Goal: Communication & Community: Answer question/provide support

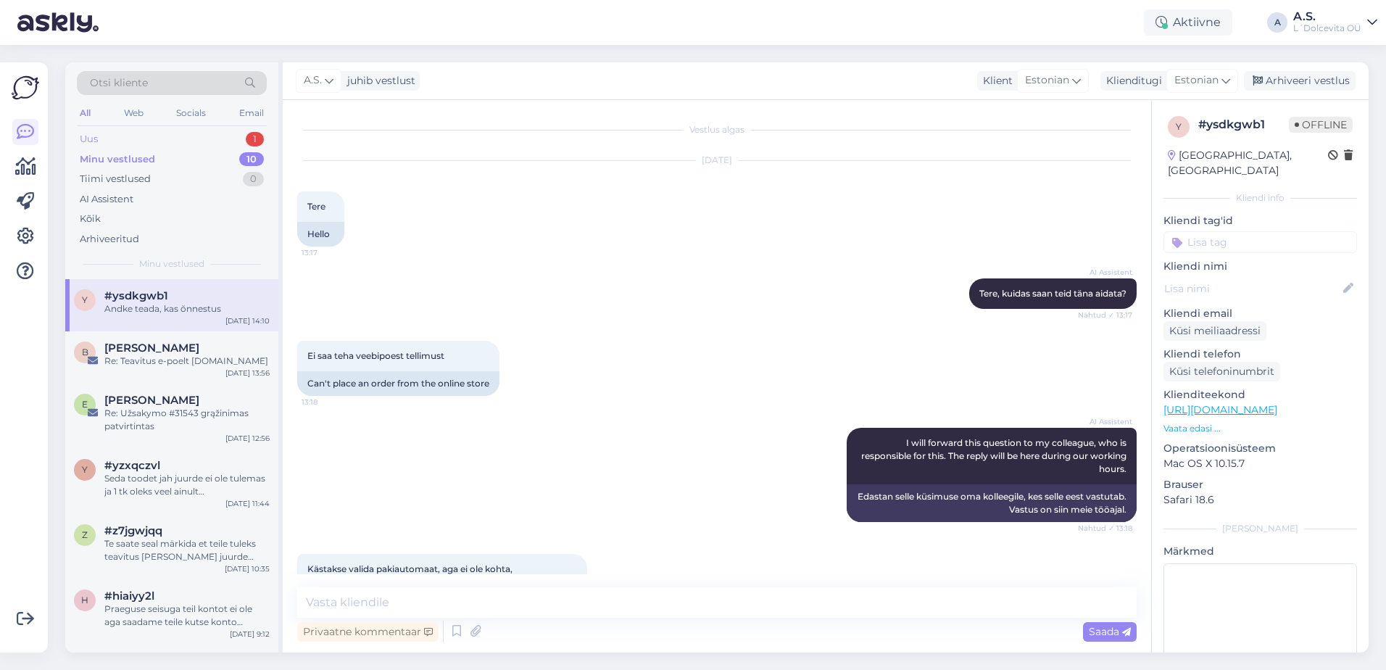
scroll to position [388, 0]
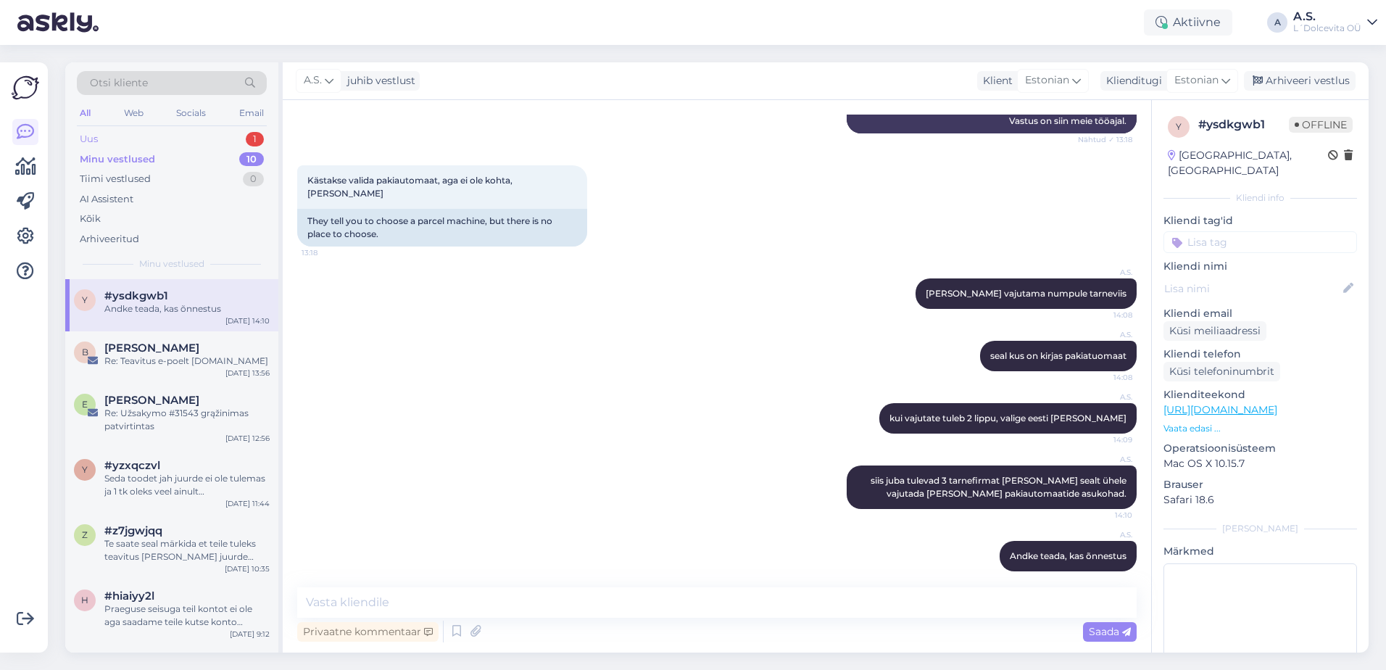
click at [90, 132] on div "Uus" at bounding box center [89, 139] width 18 height 14
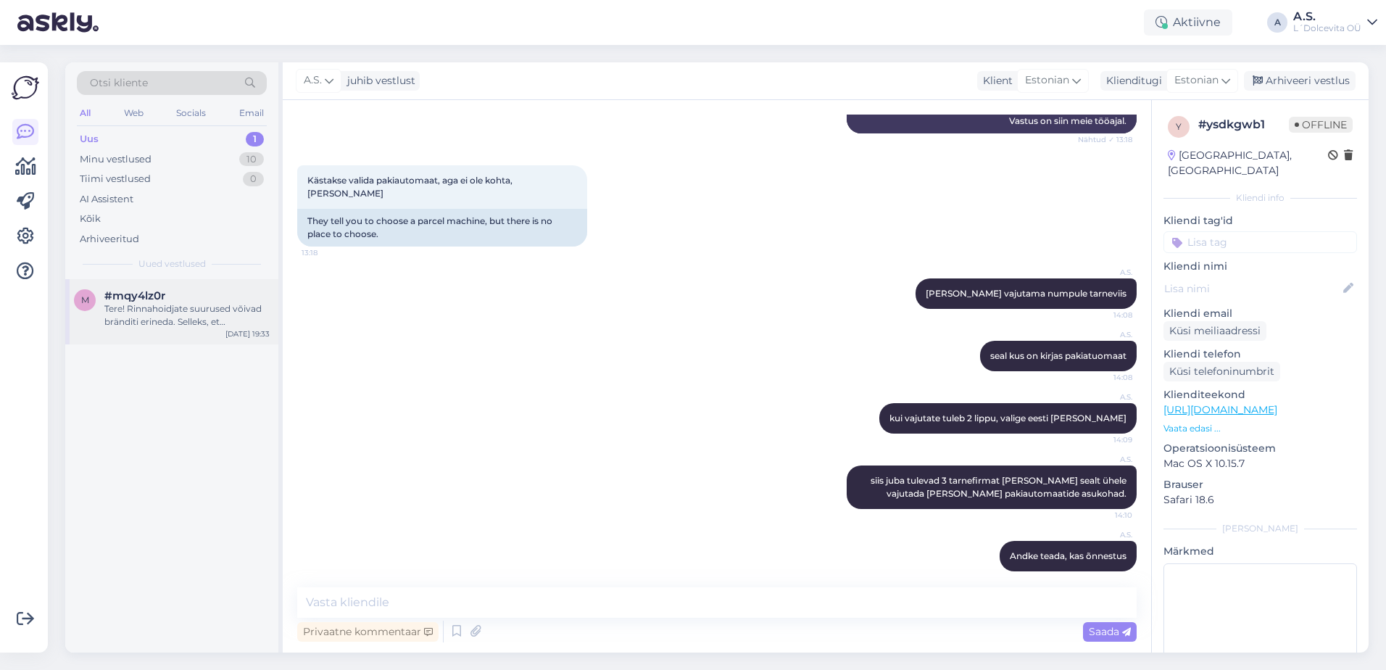
click at [134, 322] on div "Tere! Rinnahoidjate suurused võivad bränditi erineda. Selleks, et [PERSON_NAME]…" at bounding box center [186, 315] width 165 height 26
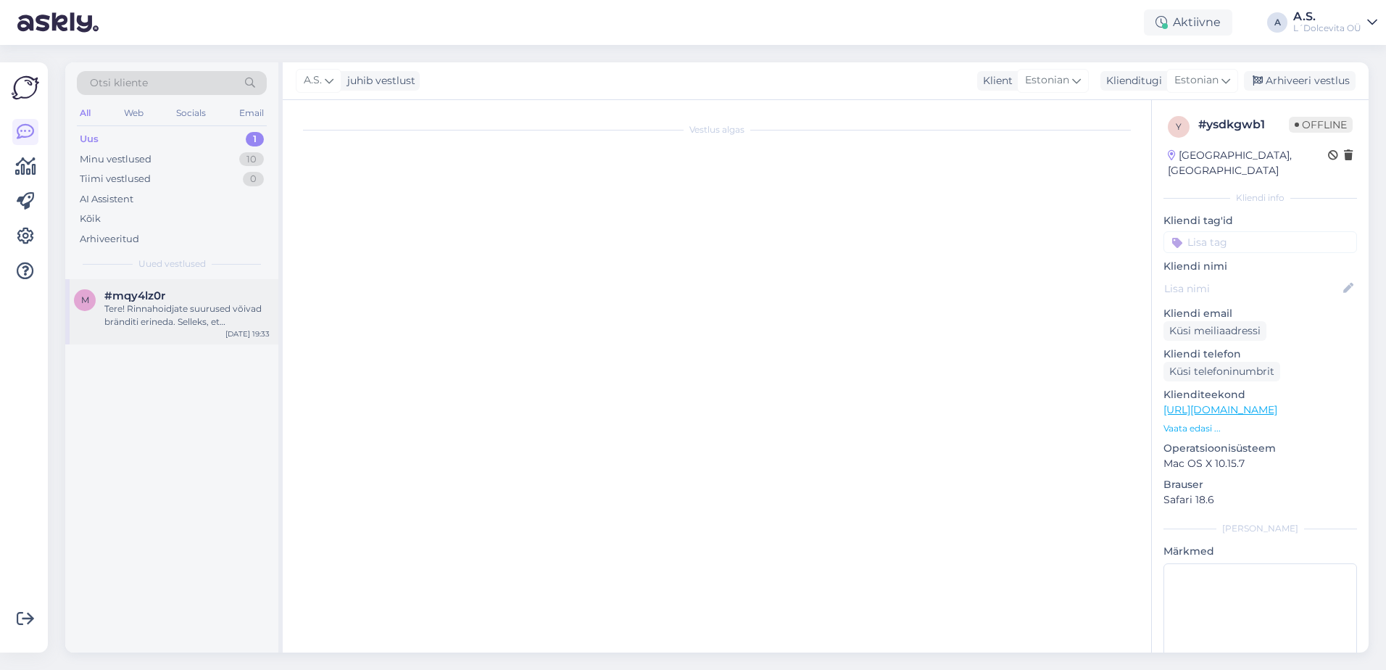
scroll to position [0, 0]
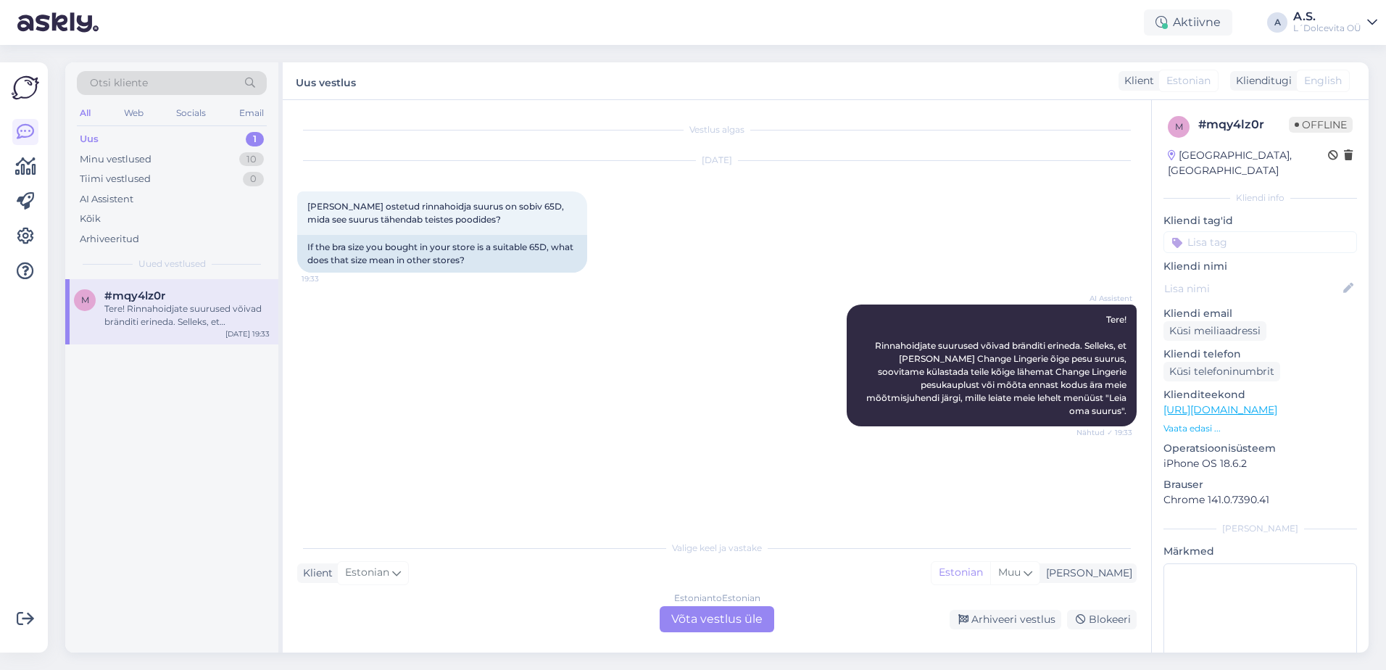
click at [704, 624] on div "Estonian to Estonian Võta vestlus üle" at bounding box center [716, 619] width 115 height 26
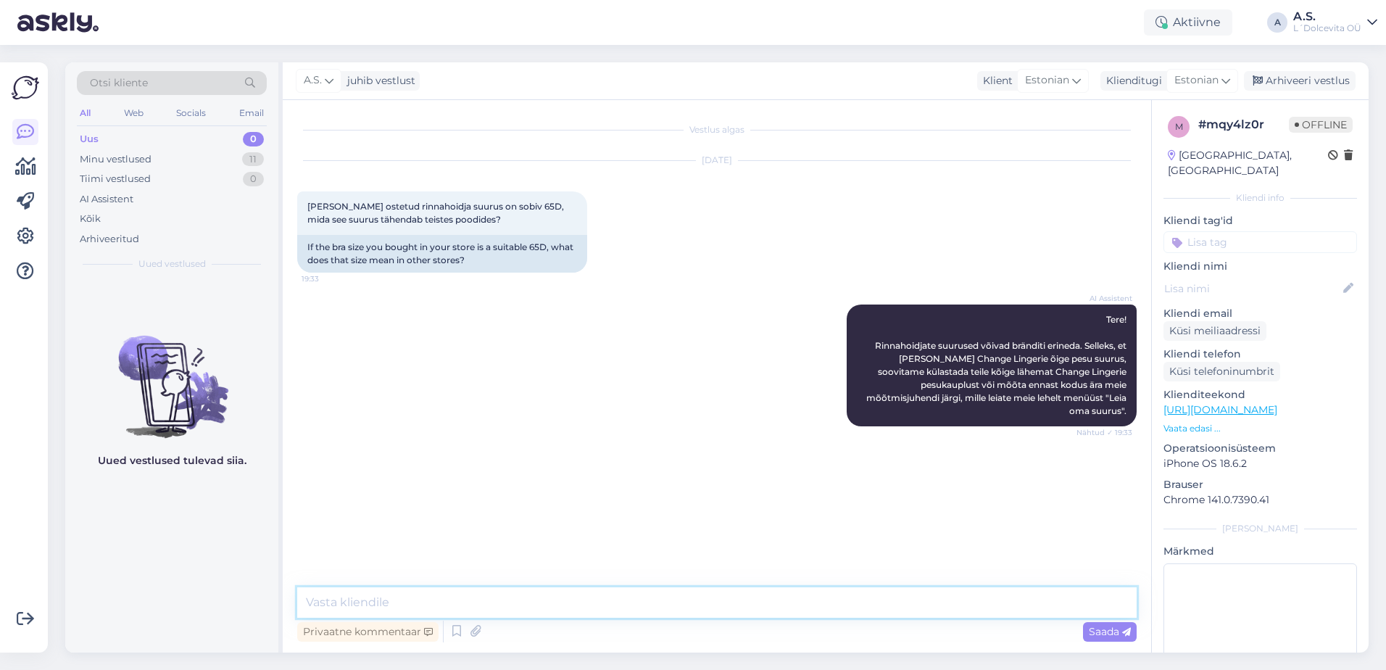
click at [599, 594] on textarea at bounding box center [716, 602] width 839 height 30
type textarea "T"
click at [486, 599] on textarea "Igal kauplusel on oma mõõdu süsteem. Me nii soovitada [PERSON_NAME]. [PERSON_NA…" at bounding box center [716, 602] width 839 height 30
click at [529, 604] on textarea "Igal kauplusel on oma mõõdusüsteem. Me nii soovitada [PERSON_NAME]. [PERSON_NAM…" at bounding box center [716, 602] width 839 height 30
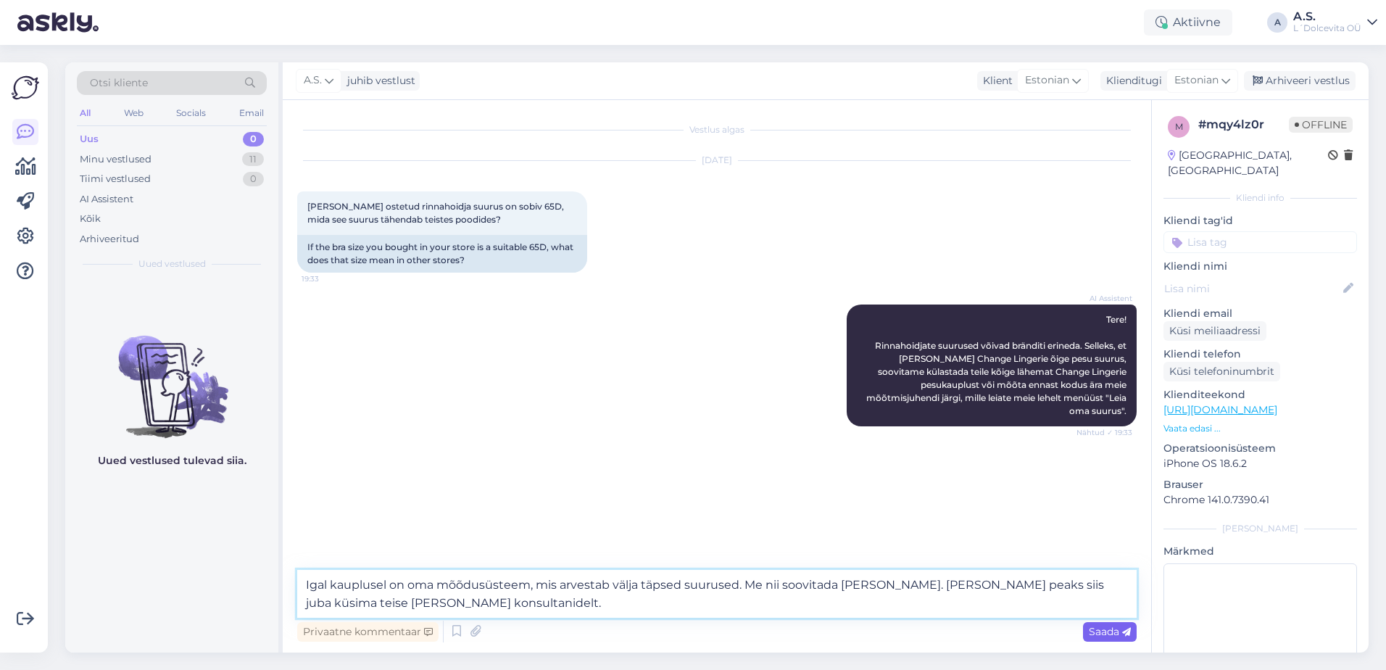
type textarea "Igal kauplusel on oma mõõdusüsteem, mis arvestab välja täpsed suurused. Me nii …"
click at [1083, 630] on div "Saada" at bounding box center [1110, 632] width 54 height 20
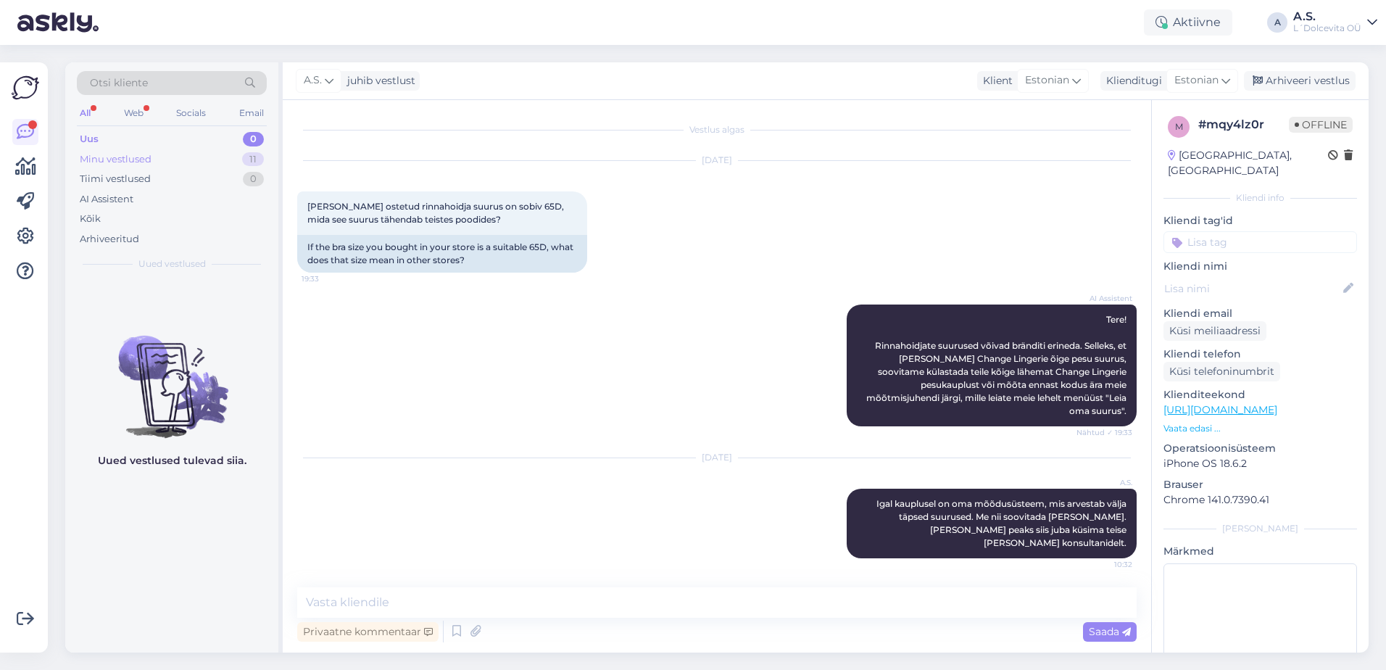
click at [112, 165] on div "Minu vestlused" at bounding box center [116, 159] width 72 height 14
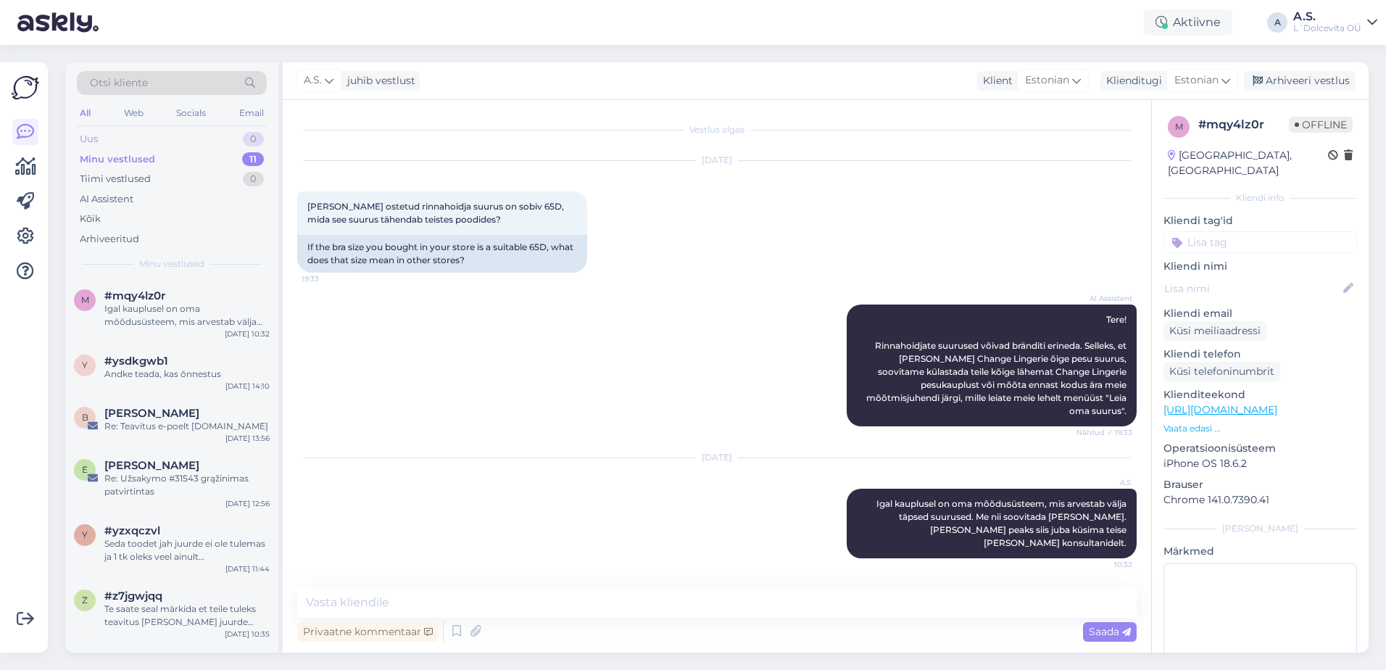
click at [112, 144] on div "Uus 0" at bounding box center [172, 139] width 190 height 20
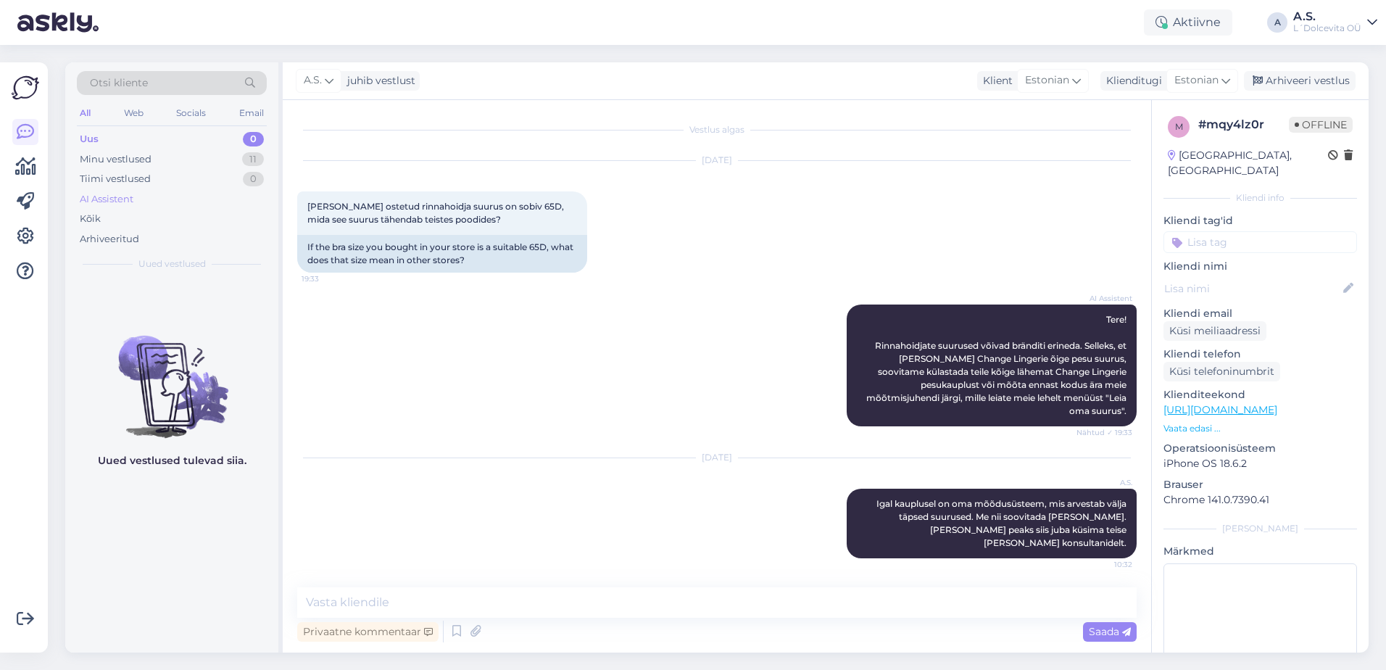
click at [102, 203] on div "AI Assistent" at bounding box center [107, 199] width 54 height 14
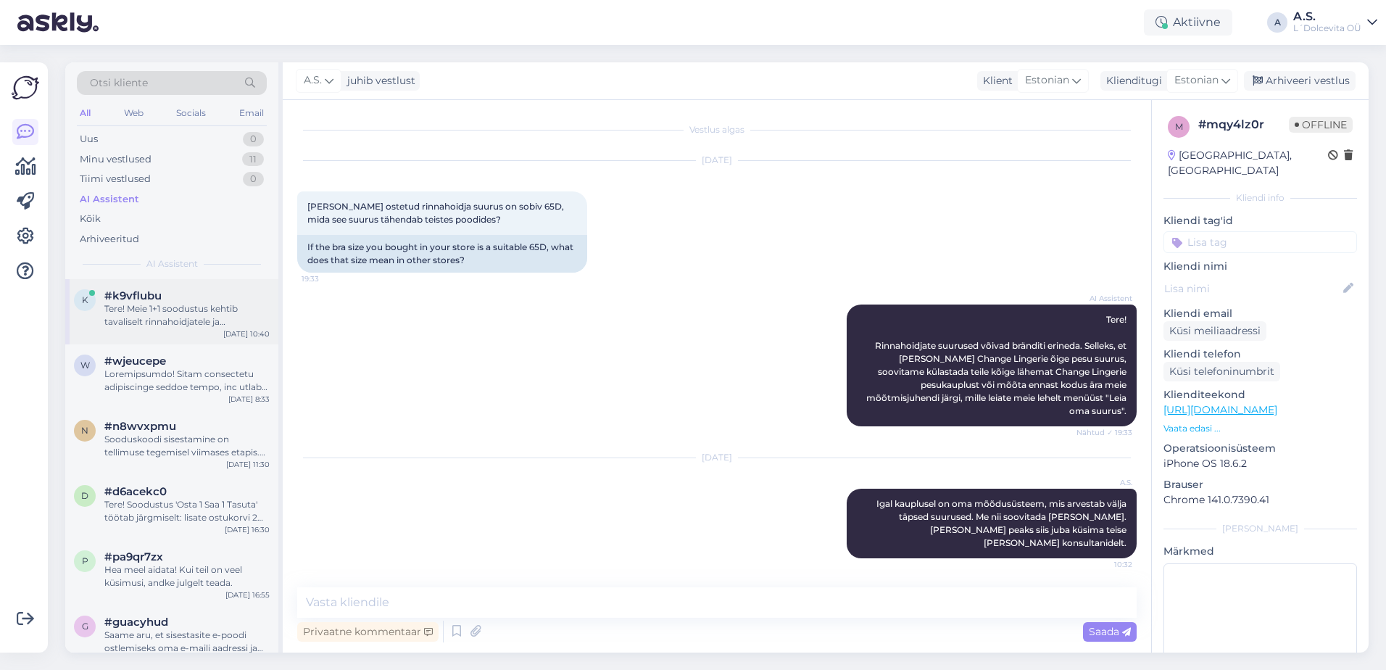
click at [128, 326] on div "Tere! Meie 1+1 soodustus kehtib tavaliselt rinnahoidjatele ja aluspükstele, kus…" at bounding box center [186, 315] width 165 height 26
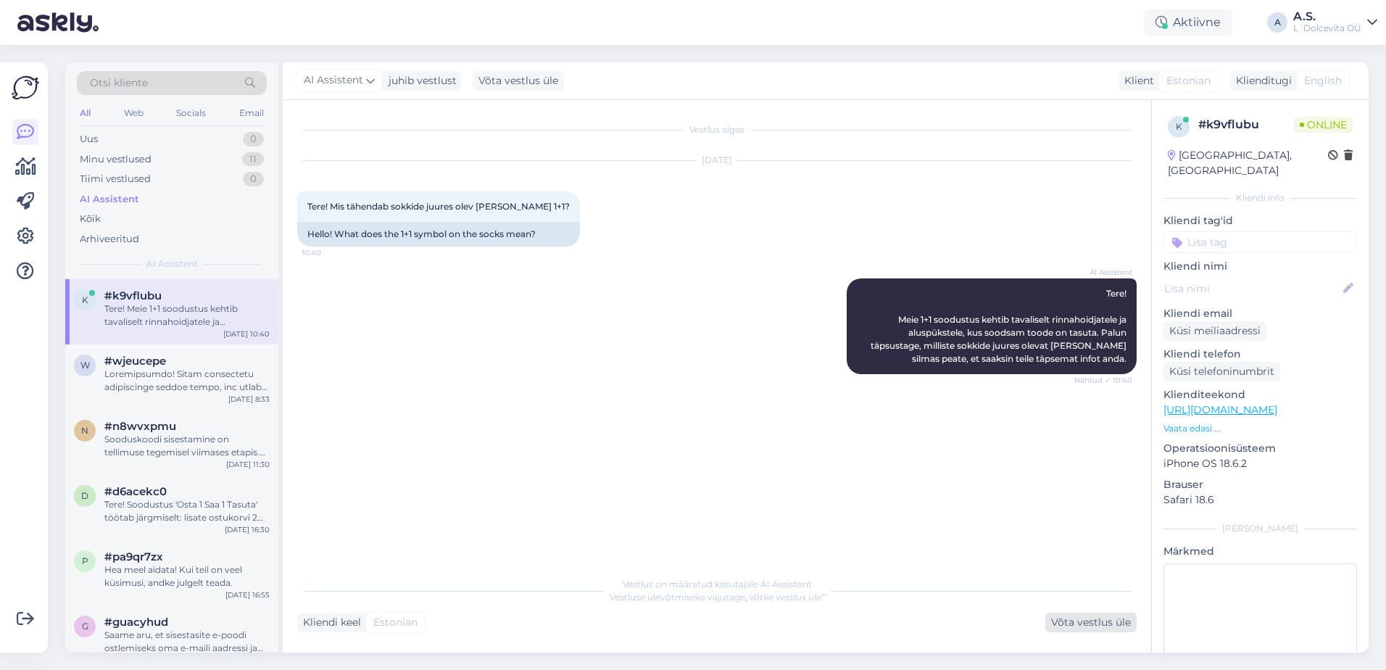
click at [1063, 627] on div "Võta vestlus üle" at bounding box center [1090, 622] width 91 height 20
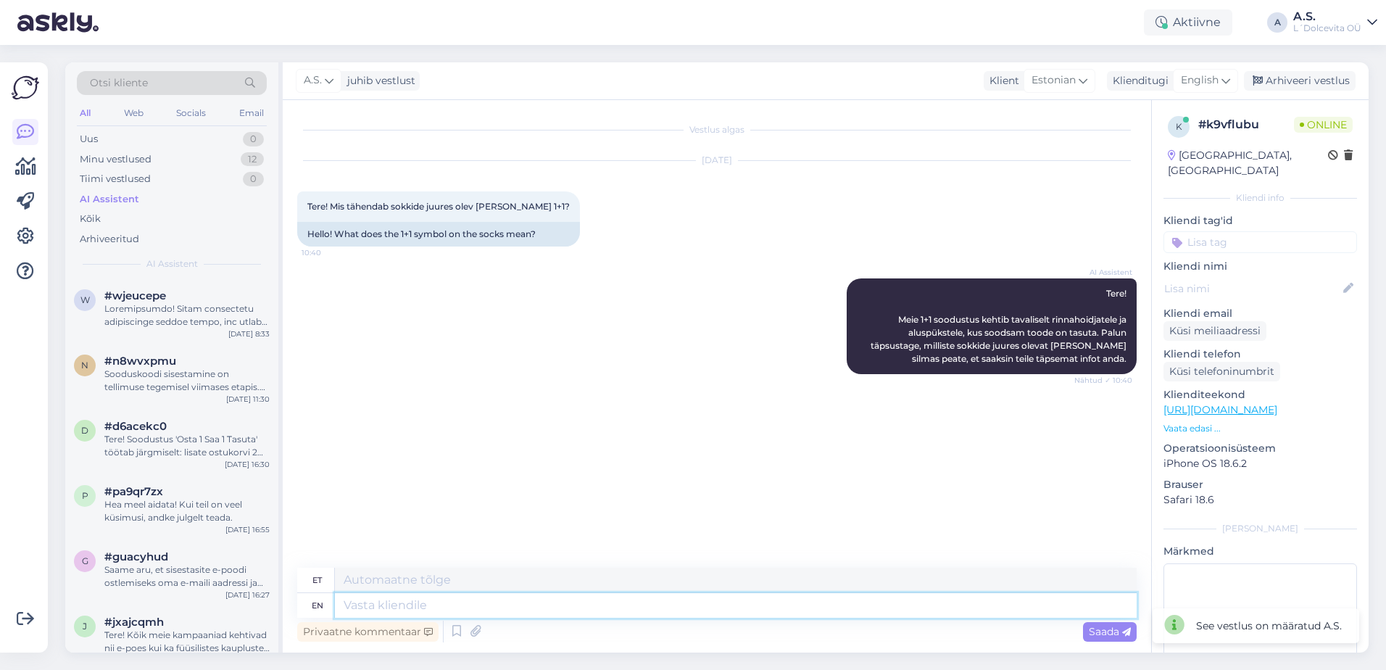
click at [569, 609] on textarea at bounding box center [736, 605] width 802 height 25
type textarea "Tere"
type textarea "T"
type textarea "Sokkide"
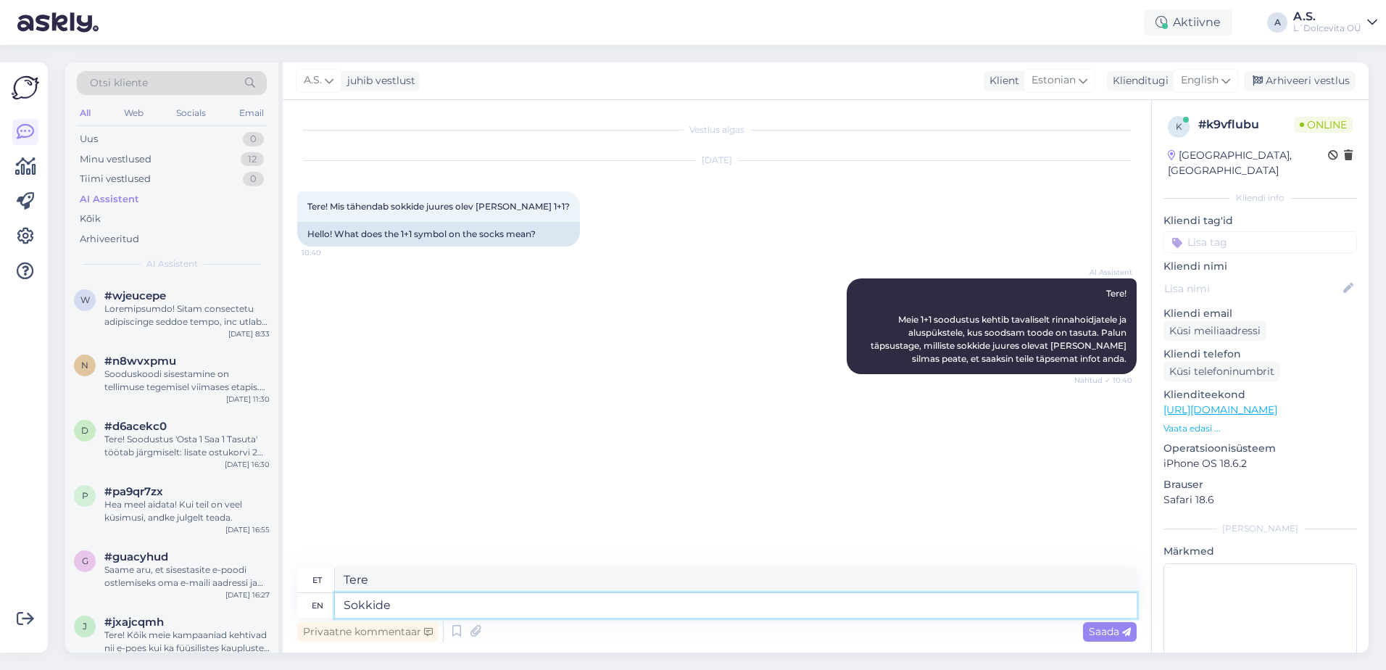
type textarea "Sokkide"
type textarea "Sokkide juures ol"
type textarea "Sokkide juures"
type textarea "Sokkide juures olev"
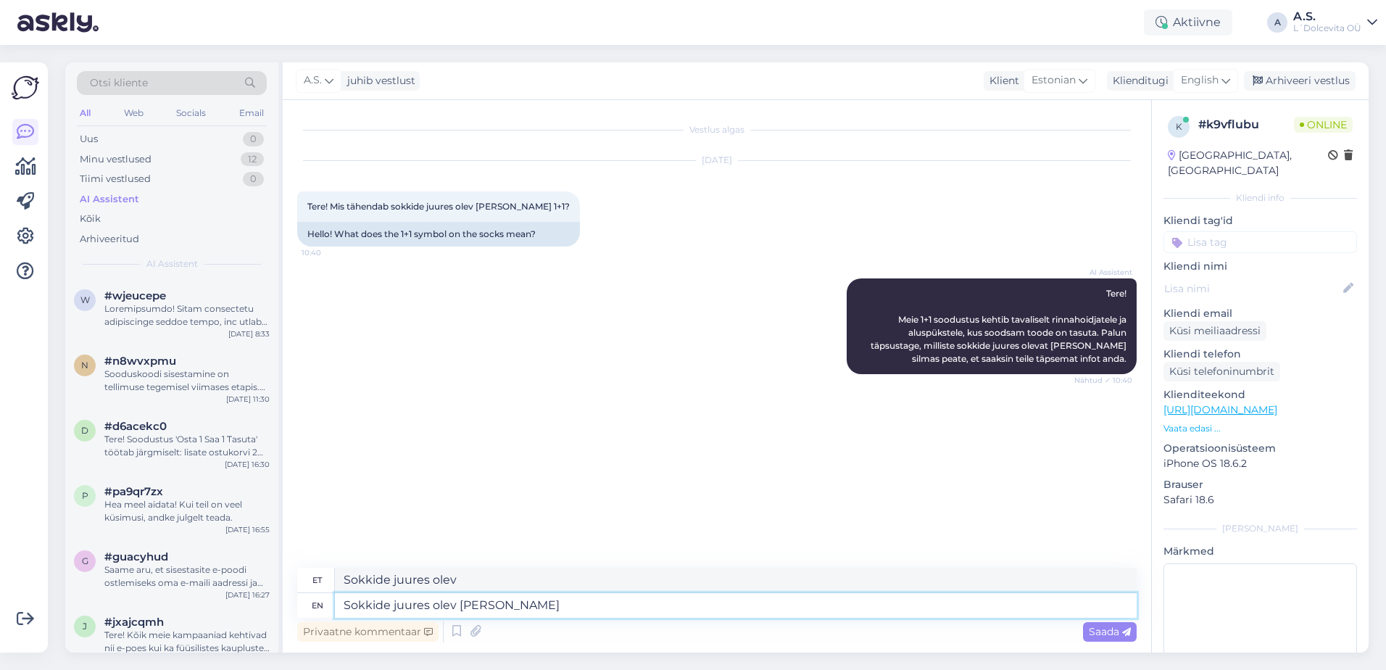
type textarea "Sokkide juures olev [PERSON_NAME]"
type textarea "Sokkide juures olev [PERSON_NAME] tähendab sa"
type textarea "Sokkide juures olev [PERSON_NAME] tähendab"
type textarea "Sokkide juures olev [PERSON_NAME] tähendab sama"
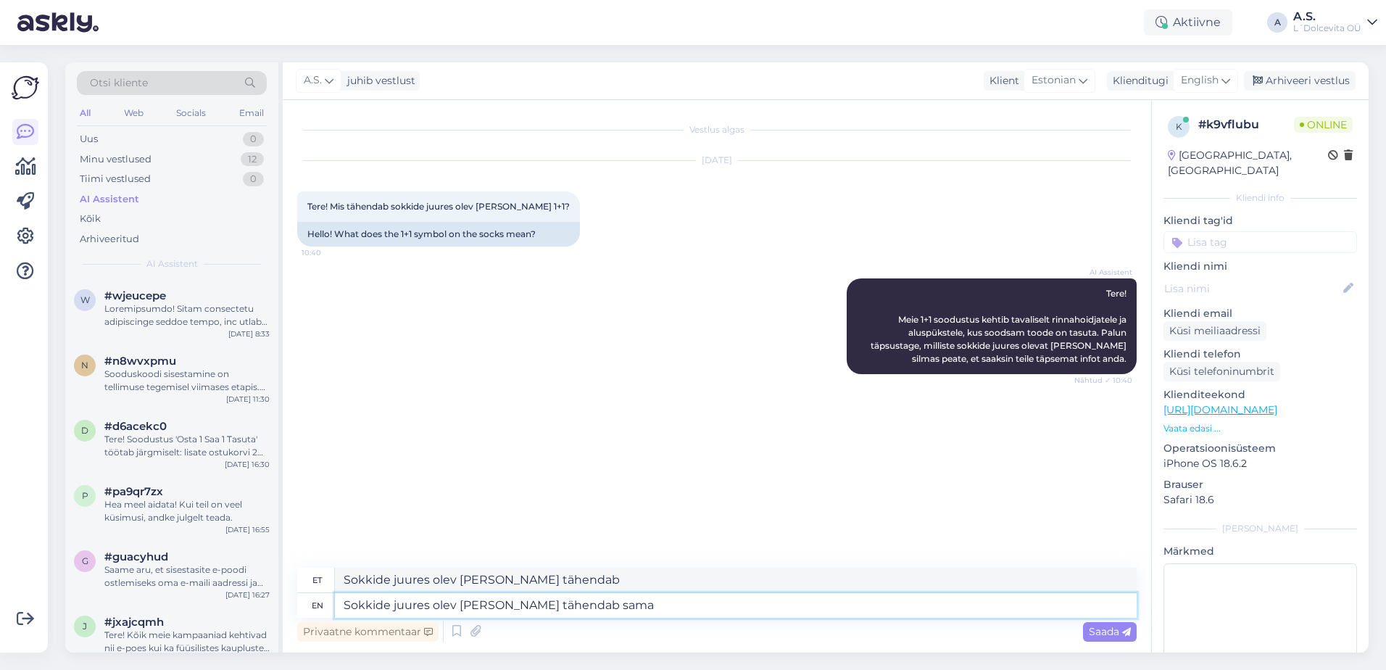
type textarea "Sokkide juures olev [PERSON_NAME] tähendab sama"
type textarea "Sokkide juures olev [PERSON_NAME] tähendab sama kampaaniat k"
type textarea "Sokkide juures olev [PERSON_NAME] tähendab sama kampaaniat"
type textarea "Sokkide juures olev [PERSON_NAME] tähendab sama kampaaniat ka"
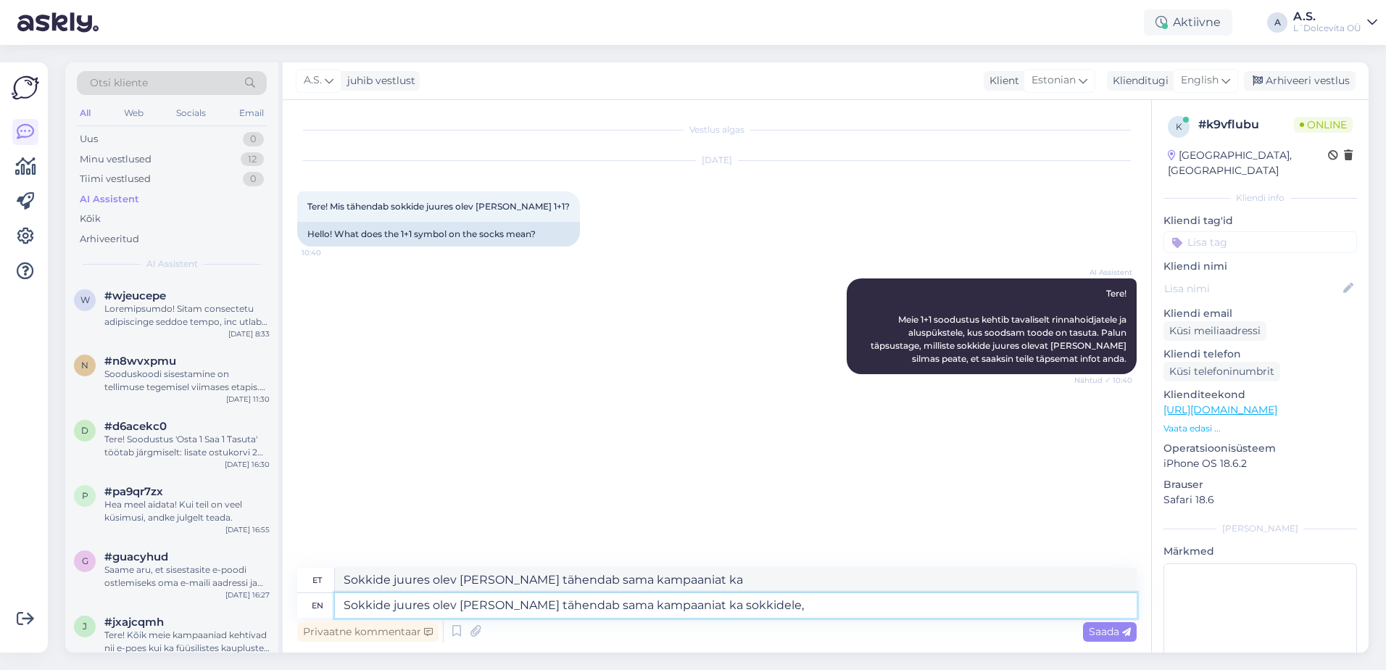
type textarea "Sokkide juures olev [PERSON_NAME] tähendab sama kampaaniat ka sokkidele,"
type textarea "Sokkide juures olev [PERSON_NAME] tähendab sama kampaaniat ka sokkidele, et"
type textarea "Sokkide juures olev [PERSON_NAME] tähendab sama kampaaniat ka sokkidele, et val…"
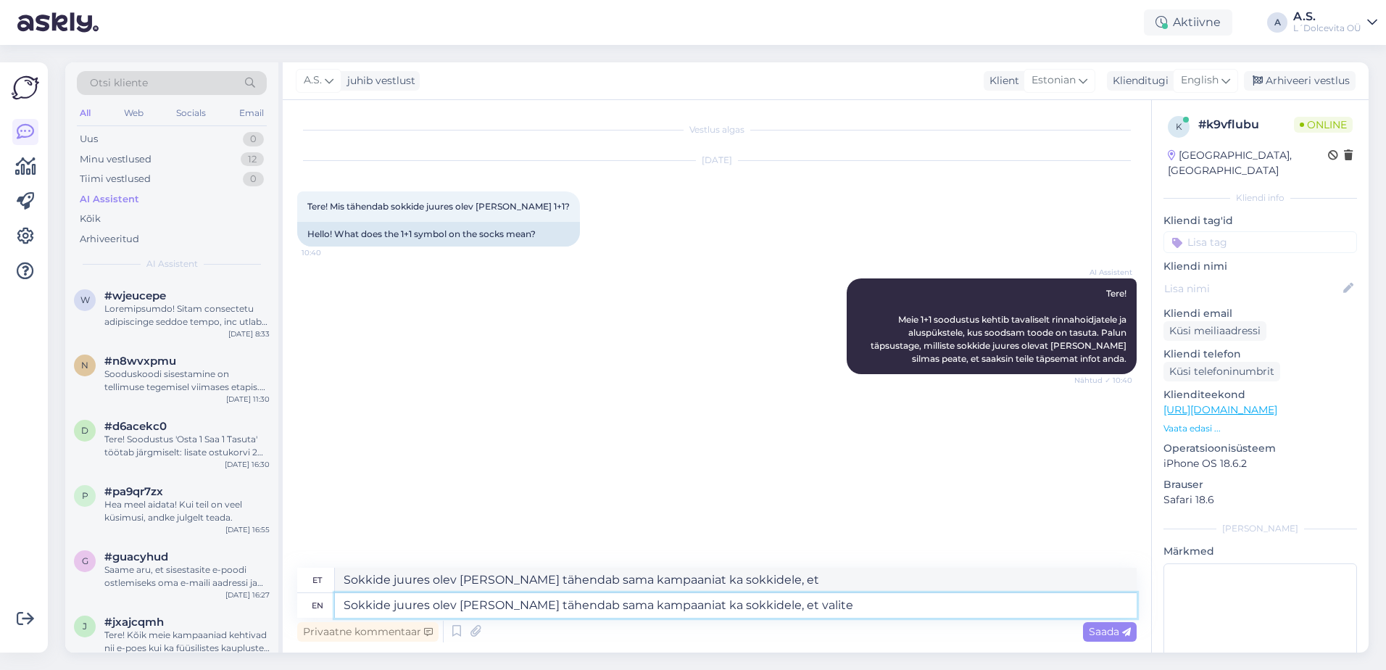
type textarea "Sokkide juures olev [PERSON_NAME] tähendab sama kampaaniat ka sokkidele, et val…"
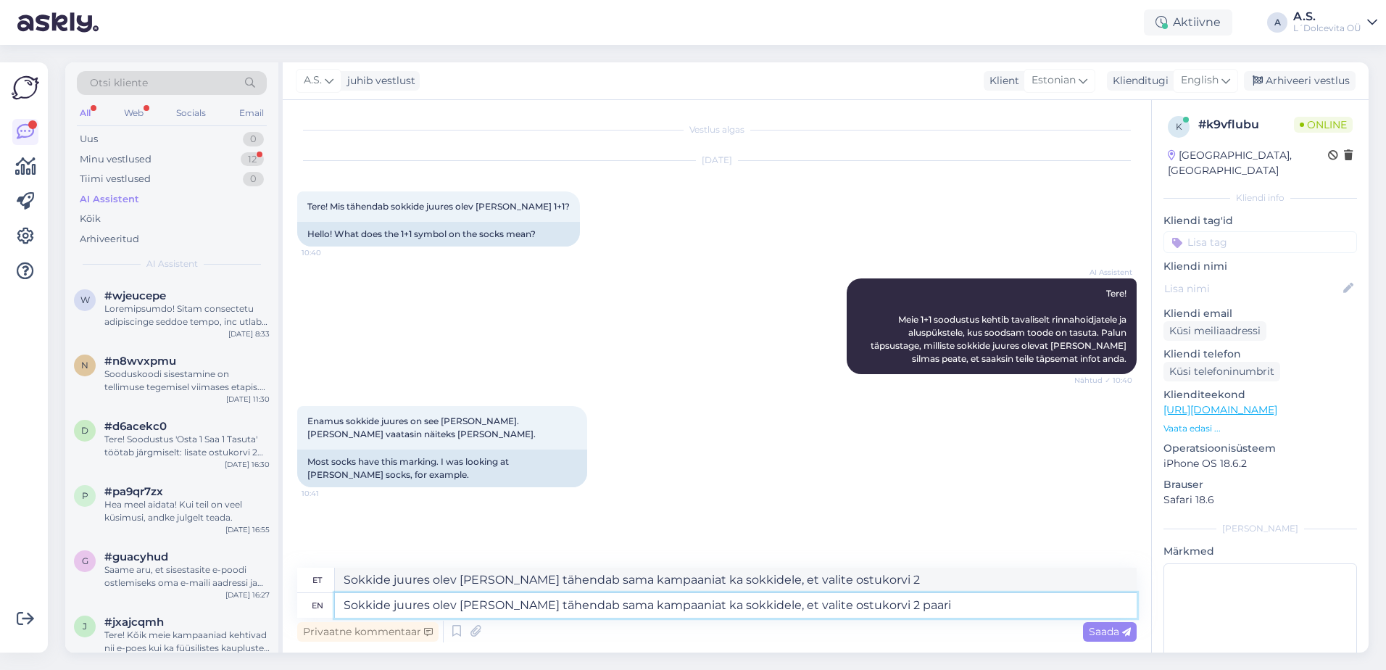
type textarea "Sokkide juures olev [PERSON_NAME] tähendab sama kampaaniat ka sokkidele, et val…"
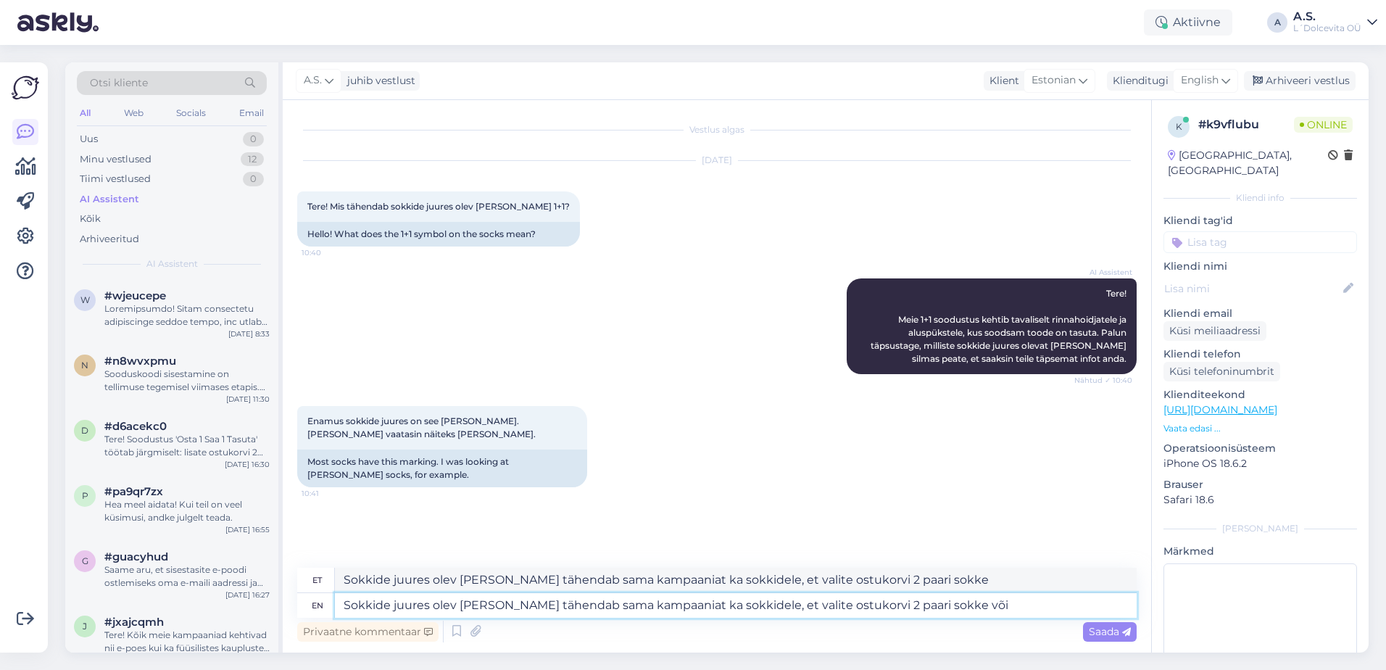
type textarea "Sokkide juures olev [PERSON_NAME] tähendab sama kampaaniat ka sokkidele, et val…"
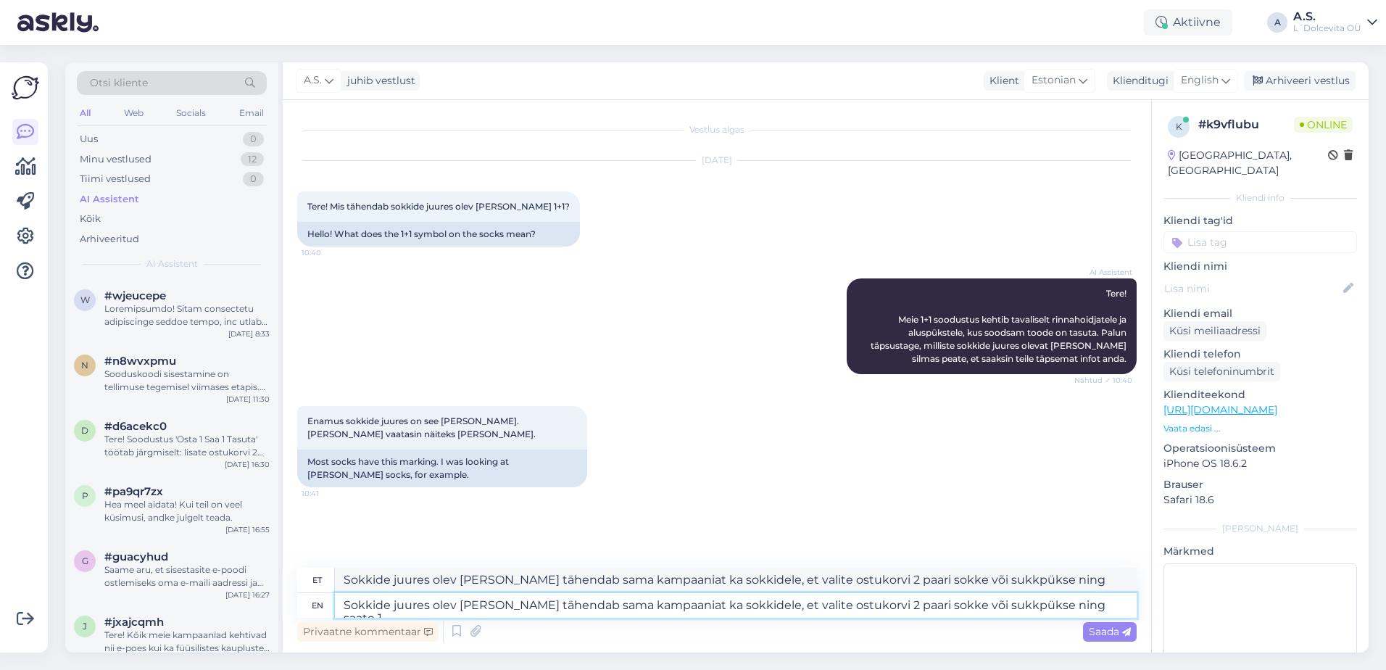
type textarea "Sokkide juures olev [PERSON_NAME] tähendab sama kampaaniat ka sokkidele, et val…"
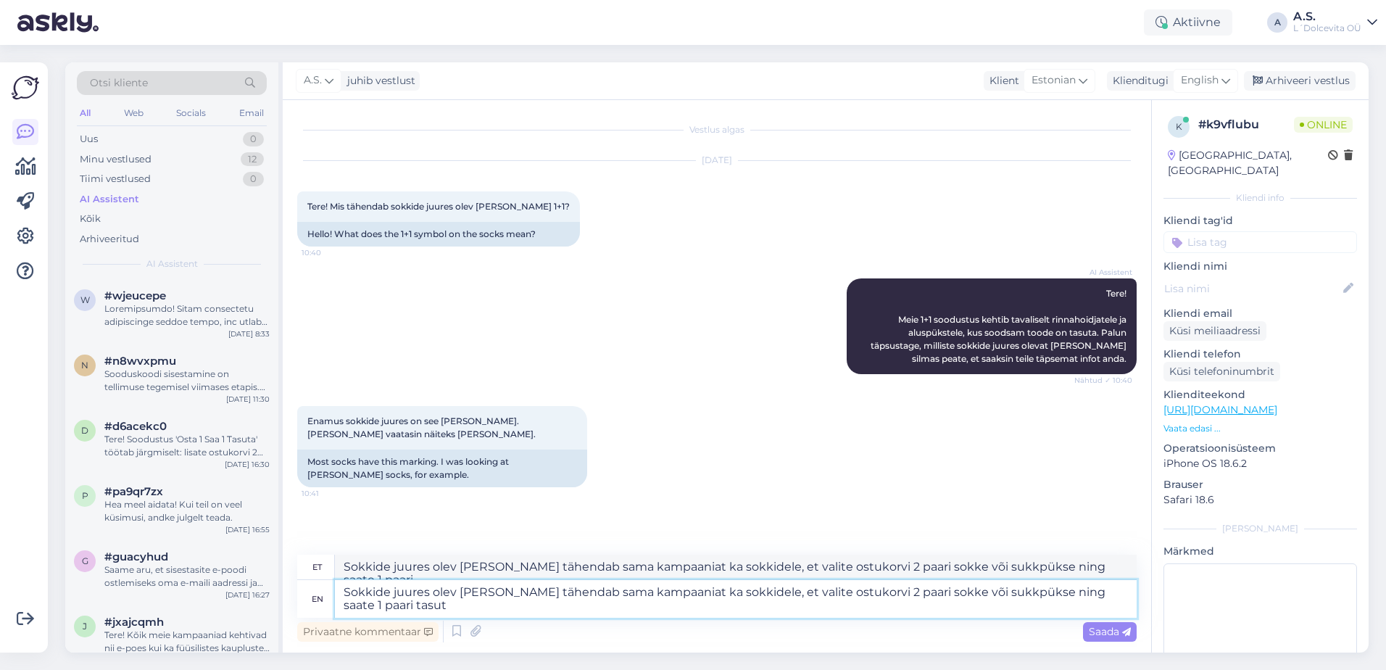
type textarea "Sokkide juures olev [PERSON_NAME] tähendab sama kampaaniat ka sokkidele, et val…"
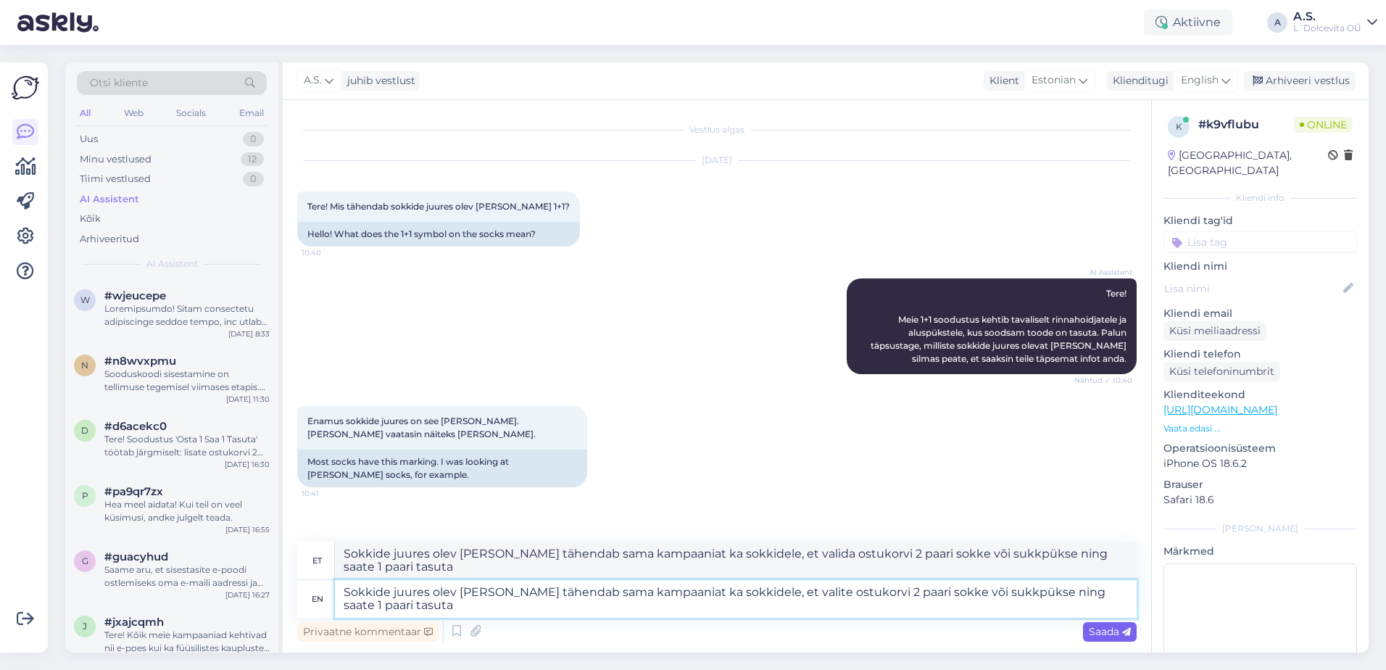
type textarea "Sokkide juures olev [PERSON_NAME] tähendab sama kampaaniat ka sokkidele, et val…"
click at [1102, 633] on span "Saada" at bounding box center [1109, 631] width 42 height 13
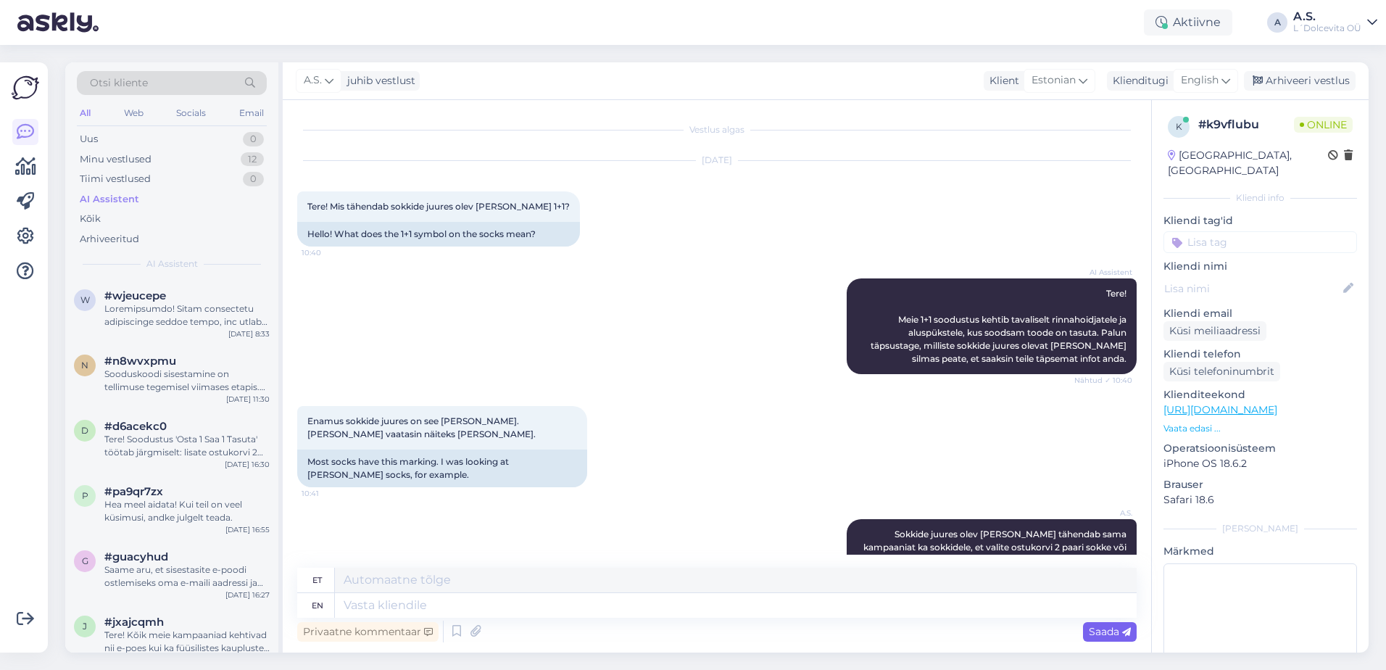
scroll to position [88, 0]
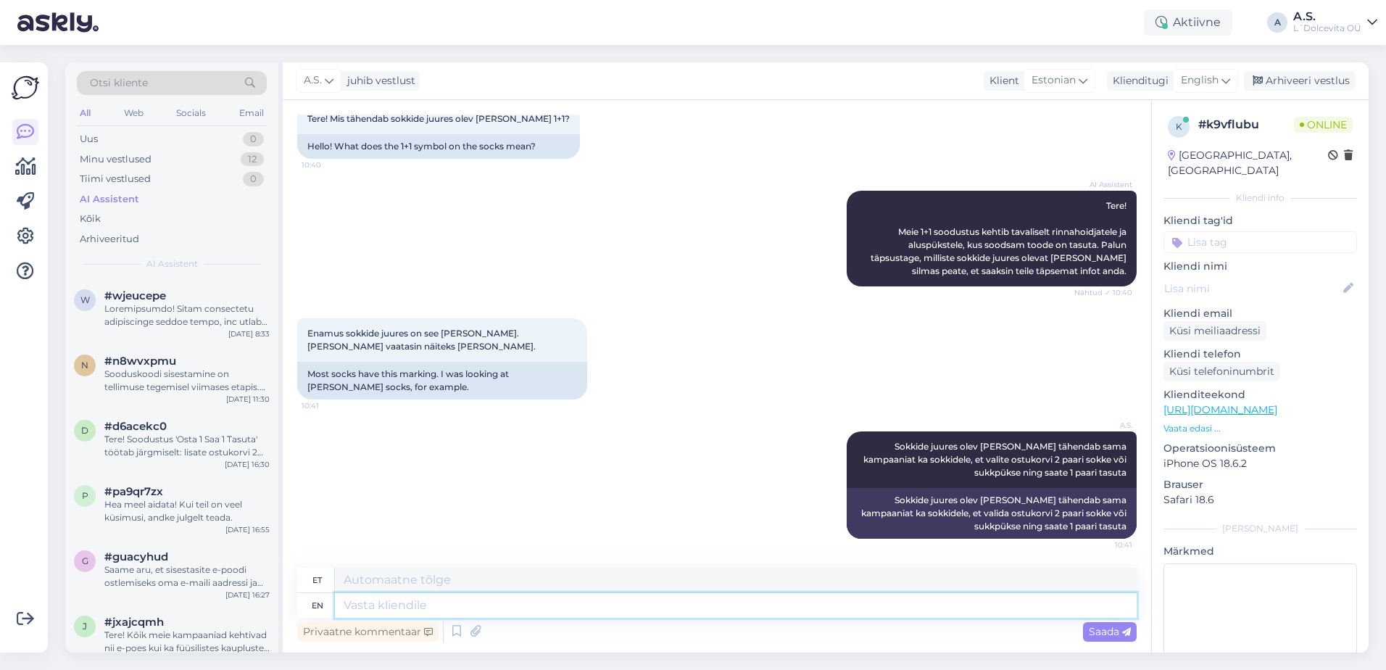
click at [423, 605] on textarea at bounding box center [736, 605] width 802 height 25
type textarea "Vabandame"
type textarea "Vabandame et a"
type textarea "Vabandame et"
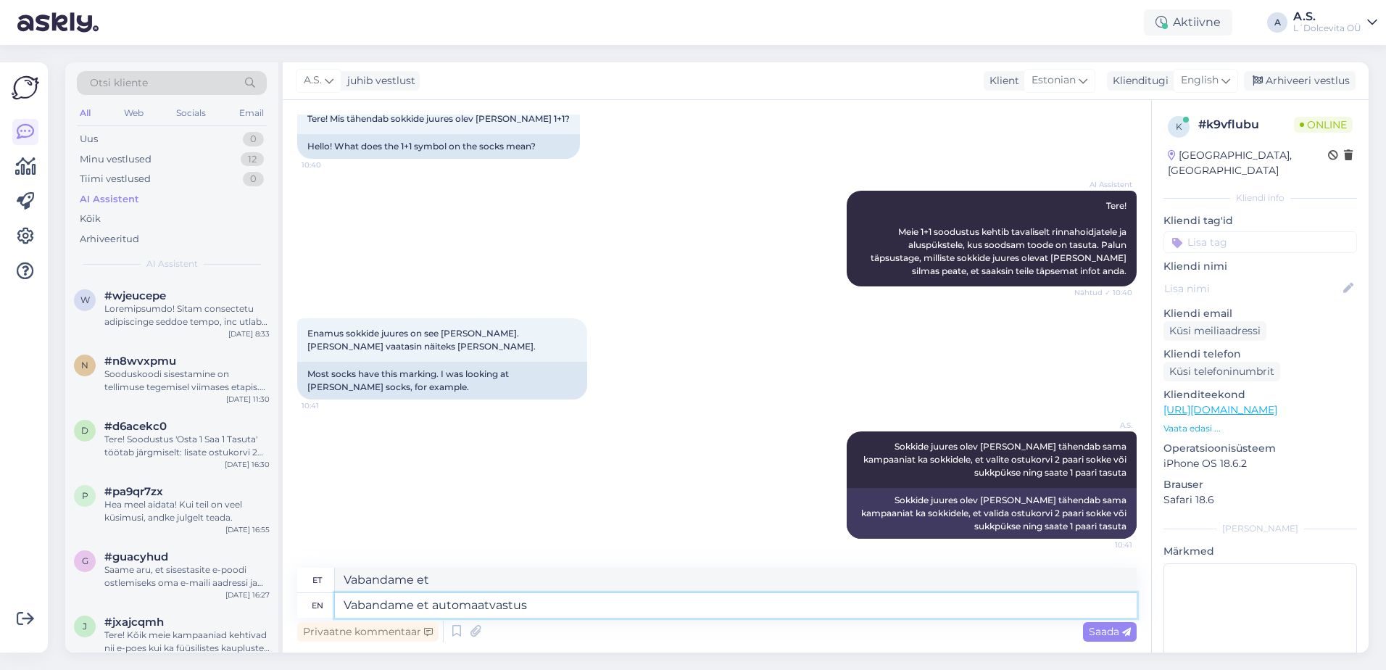
type textarea "Vabandame et automaatvastus"
type textarea "Vabanduse ja automaatse vastuvõtt"
type textarea "Vabandame et automaatvastus ei"
type textarea "Vabandame et automaatvastus ei andnud k"
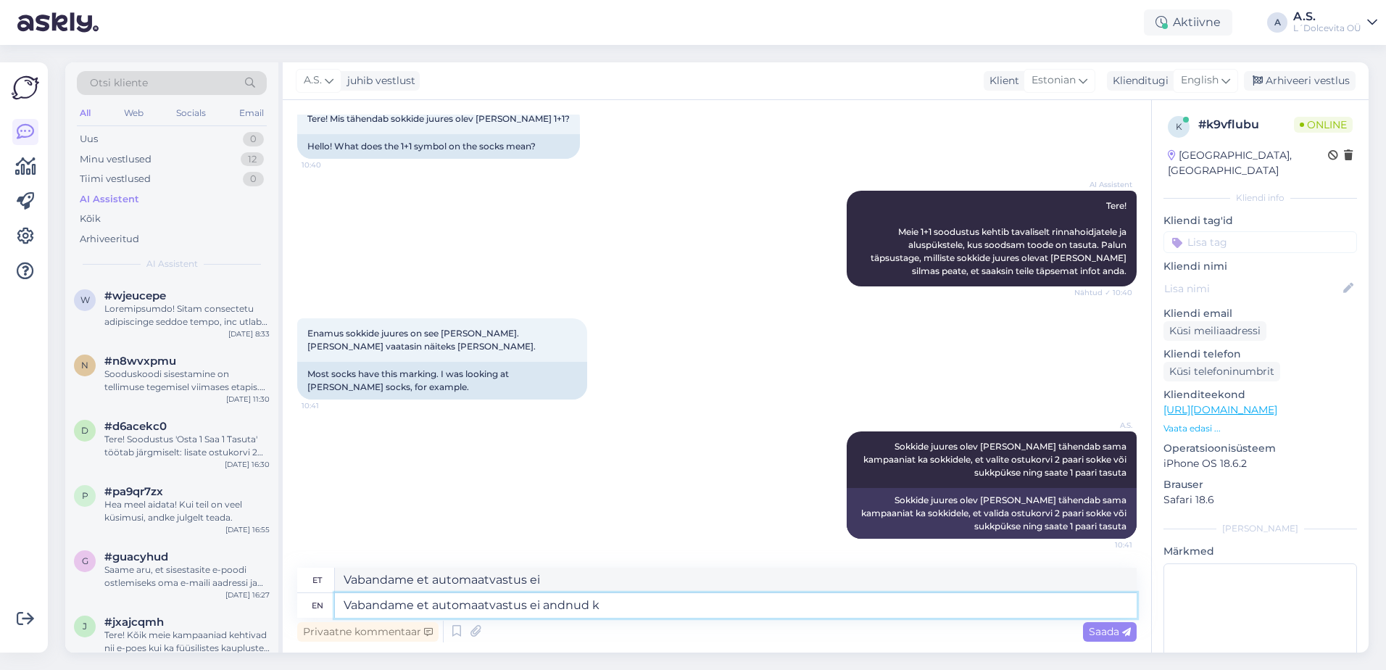
type textarea "Vabandame et automaatvastus ei andnud"
type textarea "Vabandame et automaatvastus ei andnud kohe t"
type textarea "Vabandame et automaatvastus ei andnud kohe"
type textarea "Vabandame et automaatvastus ei andnud kohe teile"
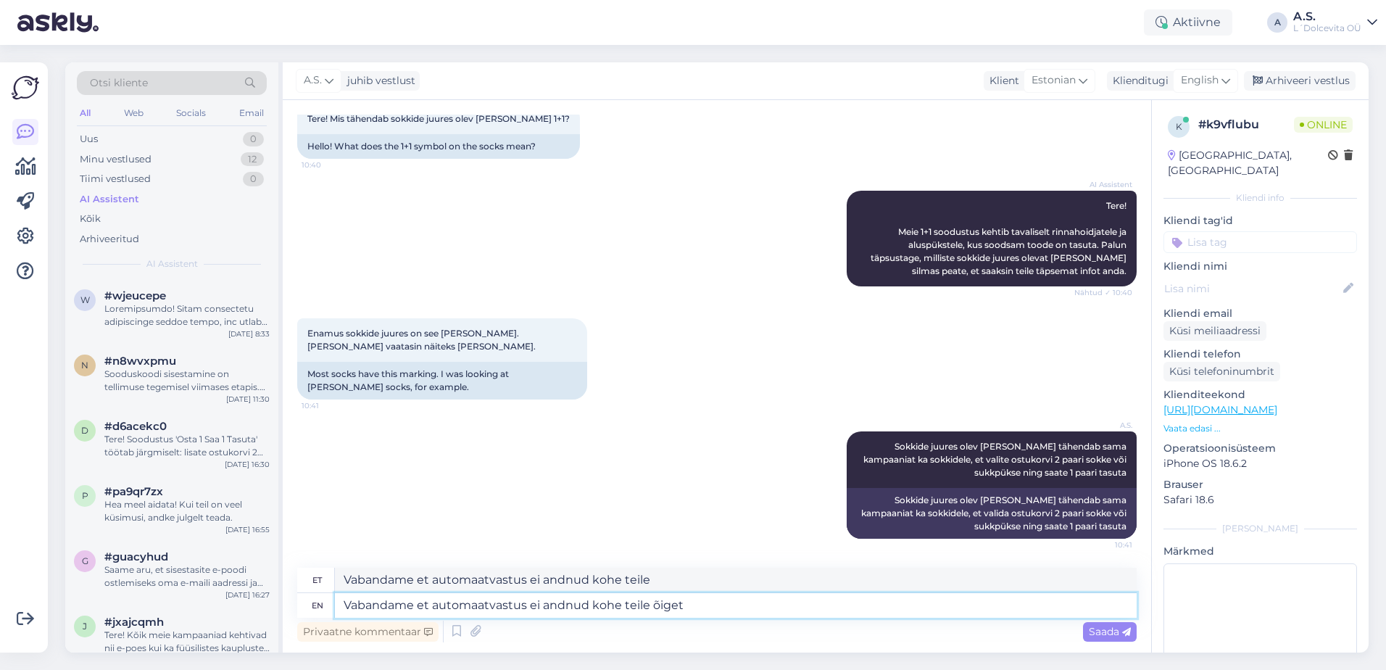
type textarea "Vabandame et automaatvastus ei andnud kohe teile õiget"
type textarea "Vabandame et automaatvastus ei andnud kohe teile õiget tulemust."
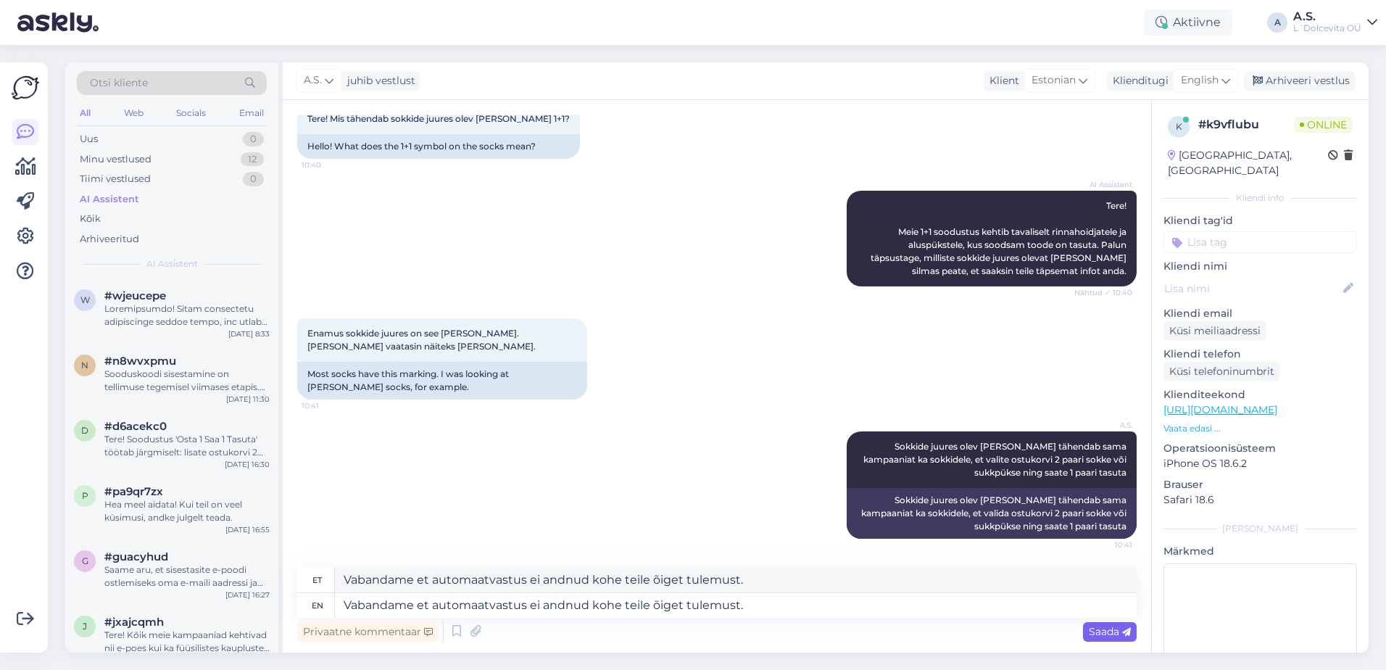
click at [1109, 630] on span "Saada" at bounding box center [1109, 631] width 42 height 13
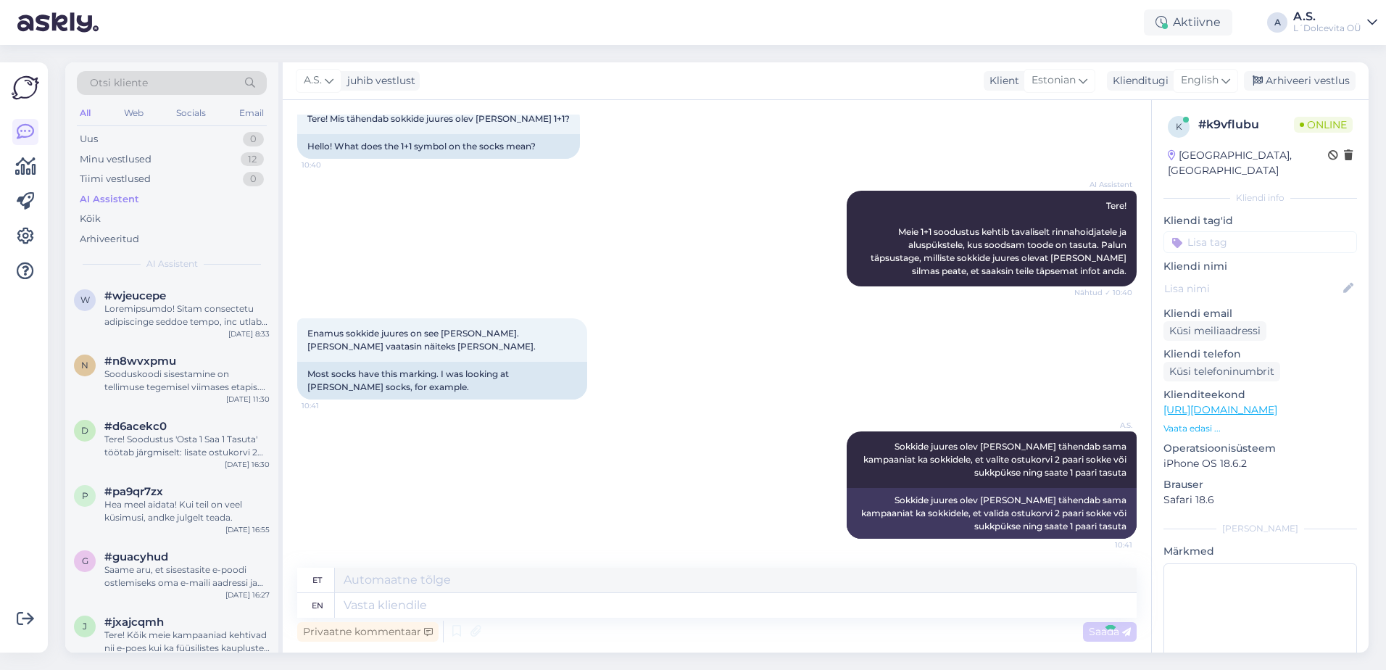
scroll to position [201, 0]
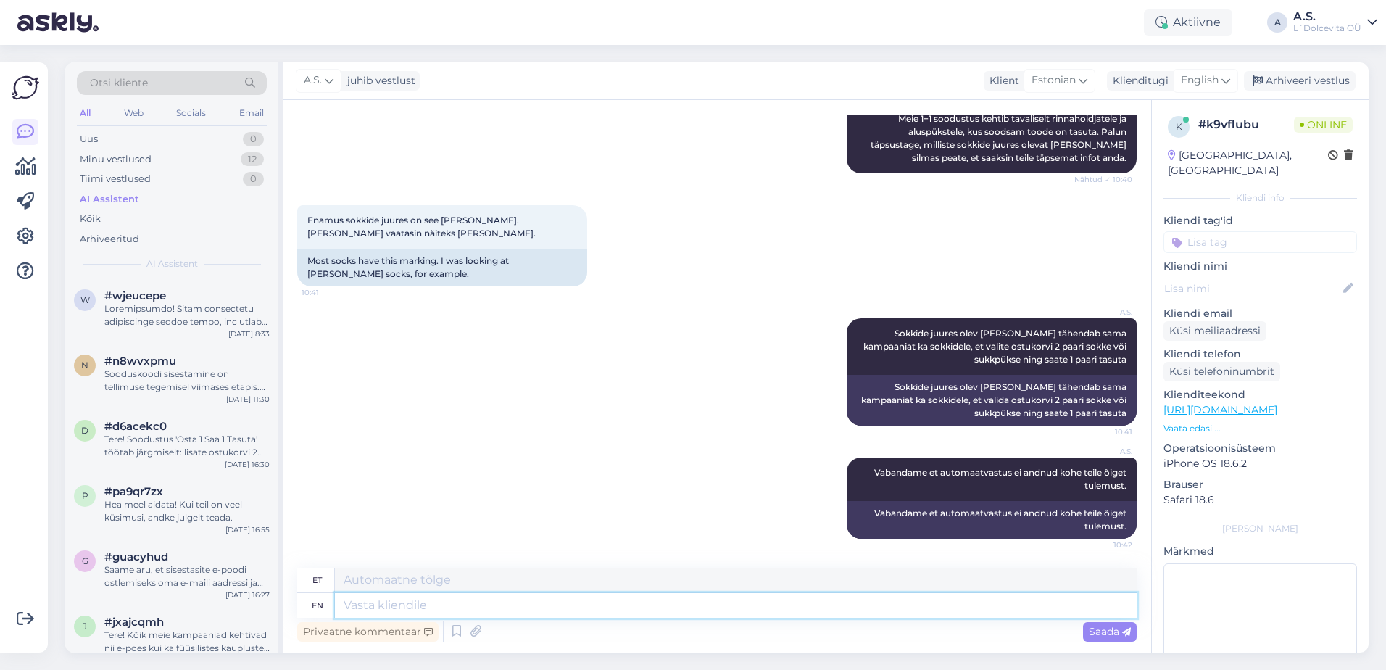
click at [698, 609] on textarea at bounding box center [736, 605] width 802 height 25
type textarea "Valida"
type textarea "Valida võib er"
type textarea "Valida võib"
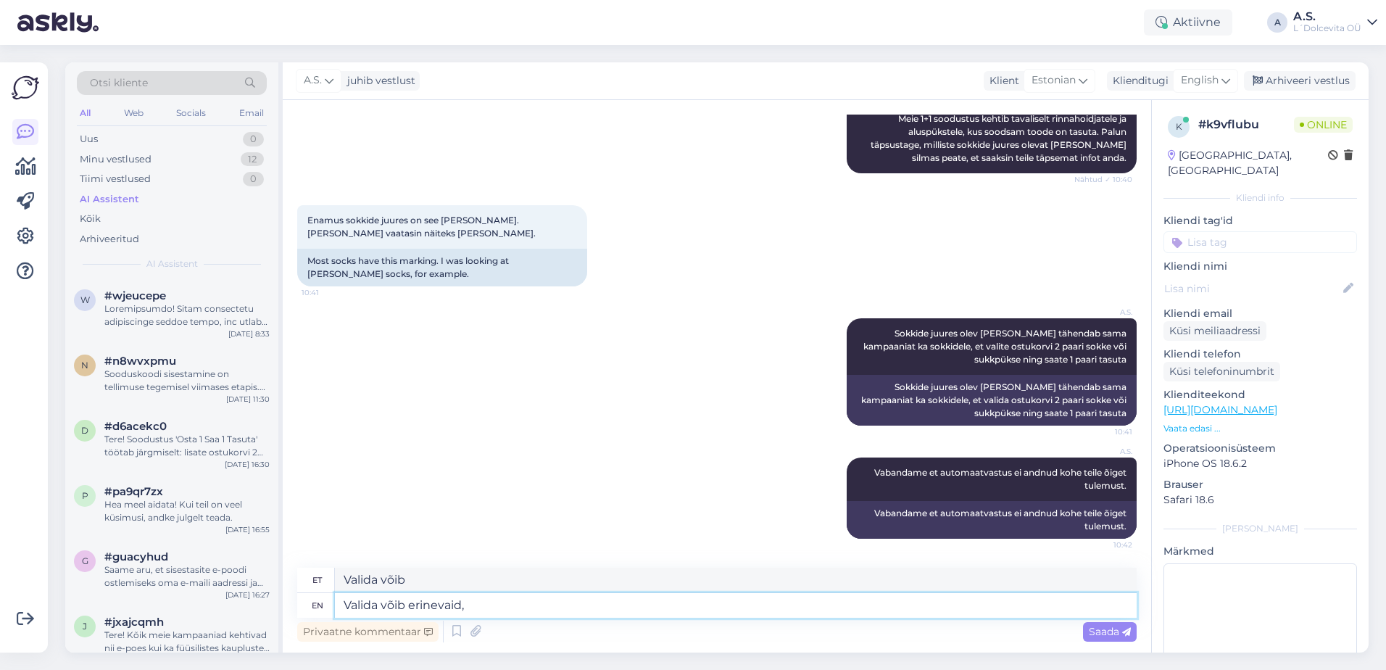
type textarea "Valida võib erinevaid,"
type textarea "Valida võib erinevaid"
type textarea "Valida võib erinevaid sokke ja"
type textarea "Valida võib erinevaid sokke ja sukkpükse"
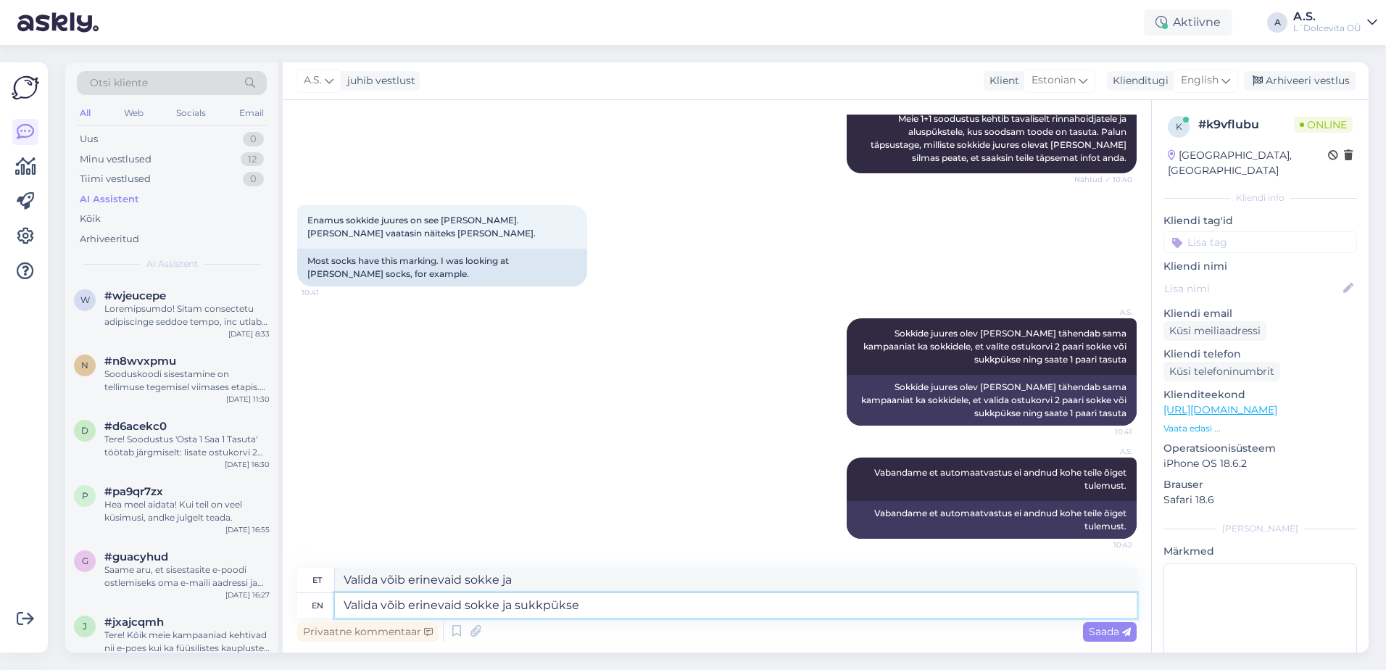
type textarea "Valida võib erinevaid sokke ja sukkpükse"
type textarea "Valida võib erinevaid sokke ja sukkpükse, e"
type textarea "Valida võib erinevaid sokke ja sukkpükse,"
type textarea "Valida võib erinevaid sokke ja sukkpükse, ei"
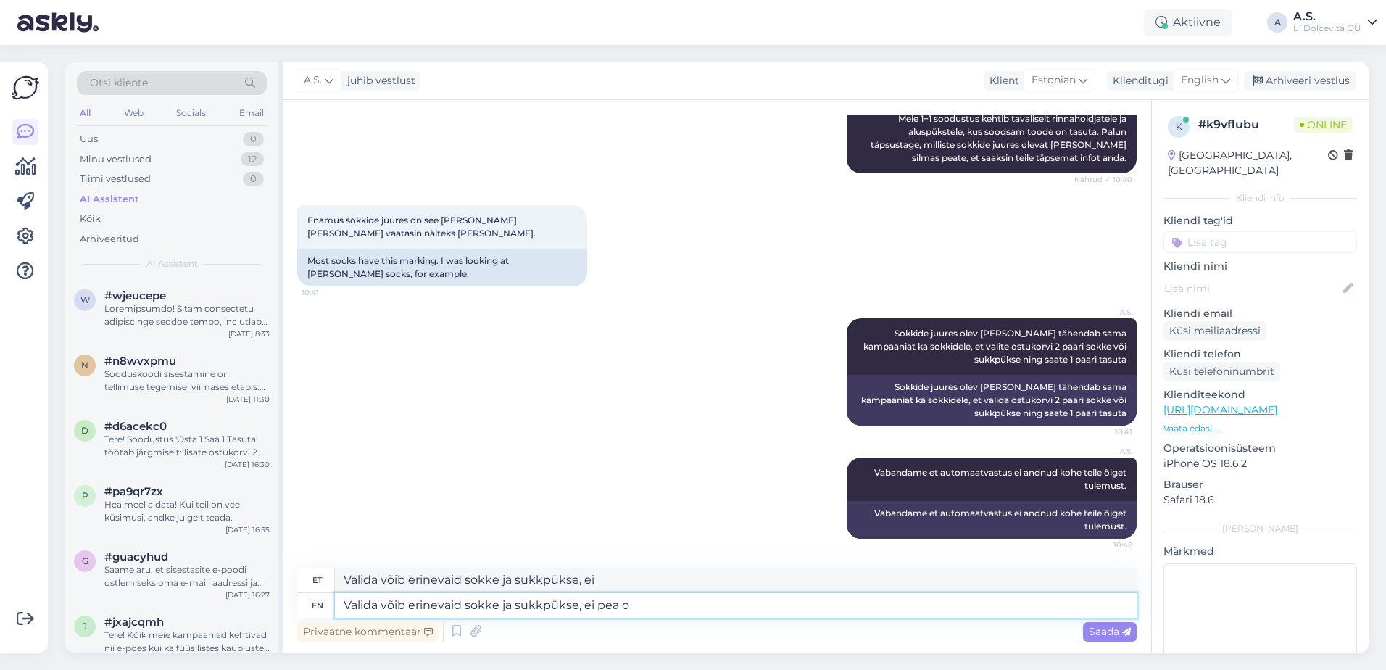
type textarea "Valida võib erinevaid sokke ja sukkpükse, ei pea ol"
type textarea "Valida võib erinevaid sokke ja sukkpükse, ei pea"
type textarea "Valida võib erinevaid sokke ja sukkpükse, ei pea olema tä"
type textarea "Valida võib erinevaid sokke ja sukkpükse, ei pea olema"
type textarea "Valida võib erinevaid sokke ja sukkpükse, ei pea olema täpselt"
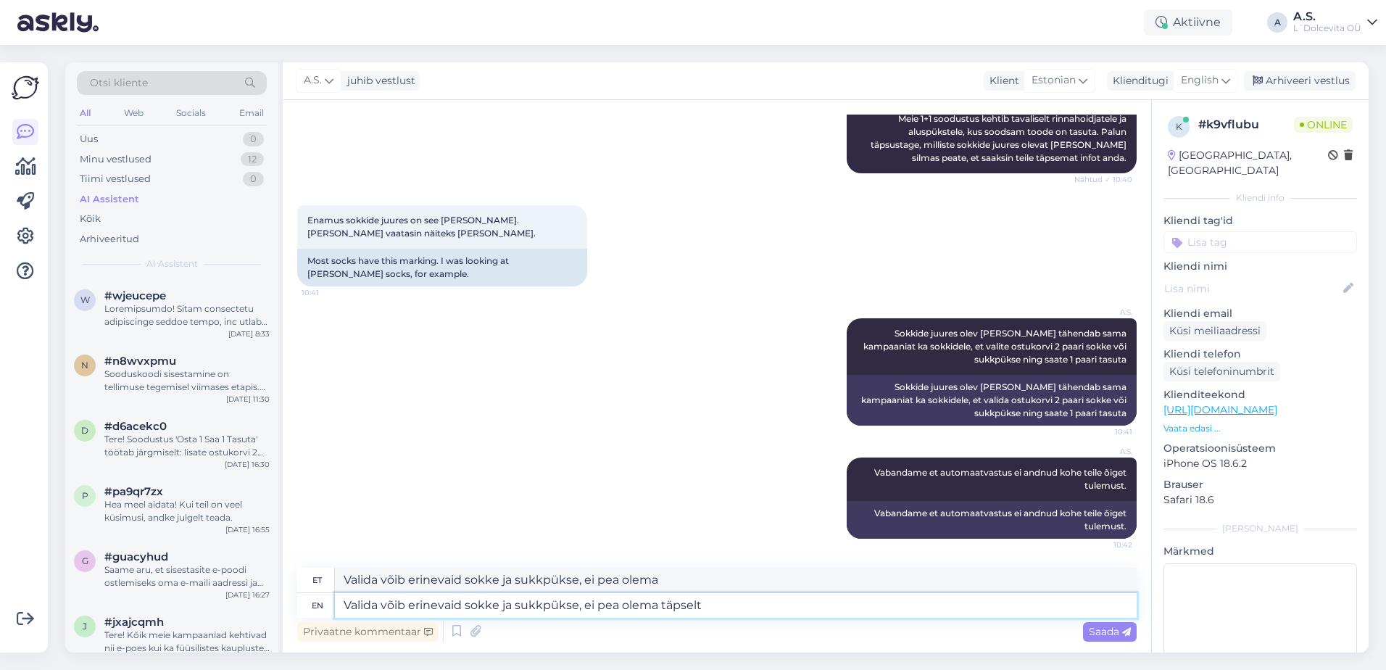
type textarea "Valida võib erinevaid sokke ja sukkpükse, ei pea olema täpselt"
type textarea "Valida võib erinevaid sokke ja sukkpükse, ei pea olema täpselt [PERSON_NAME]."
click at [1086, 631] on div "Saada" at bounding box center [1110, 632] width 54 height 20
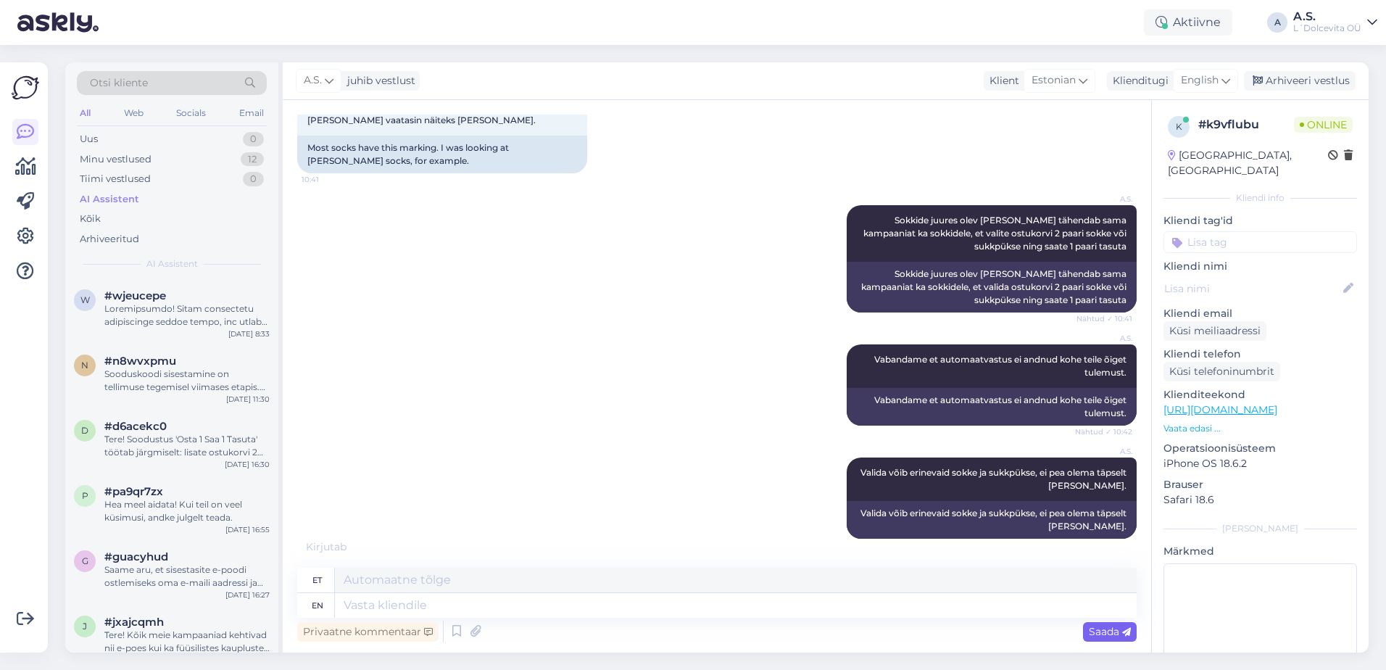
scroll to position [401, 0]
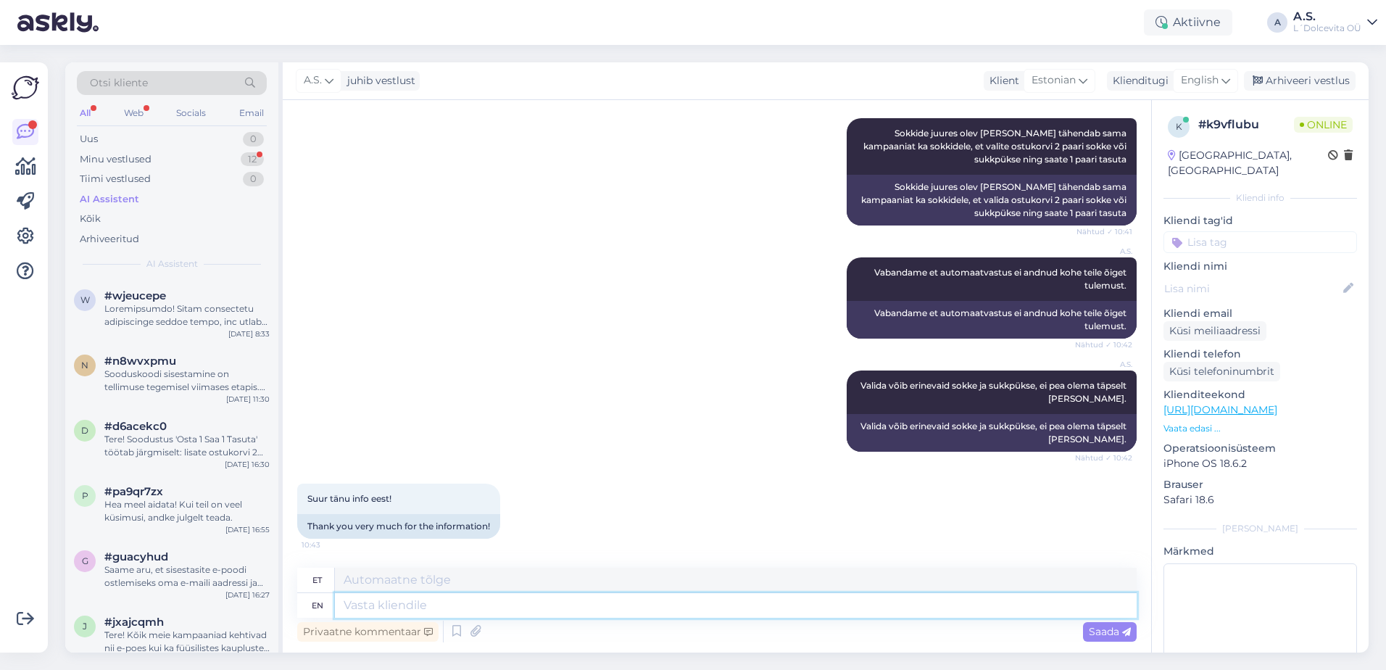
click at [634, 602] on textarea at bounding box center [736, 605] width 802 height 25
type textarea "Palun"
click at [1102, 627] on span "Saada" at bounding box center [1109, 631] width 42 height 13
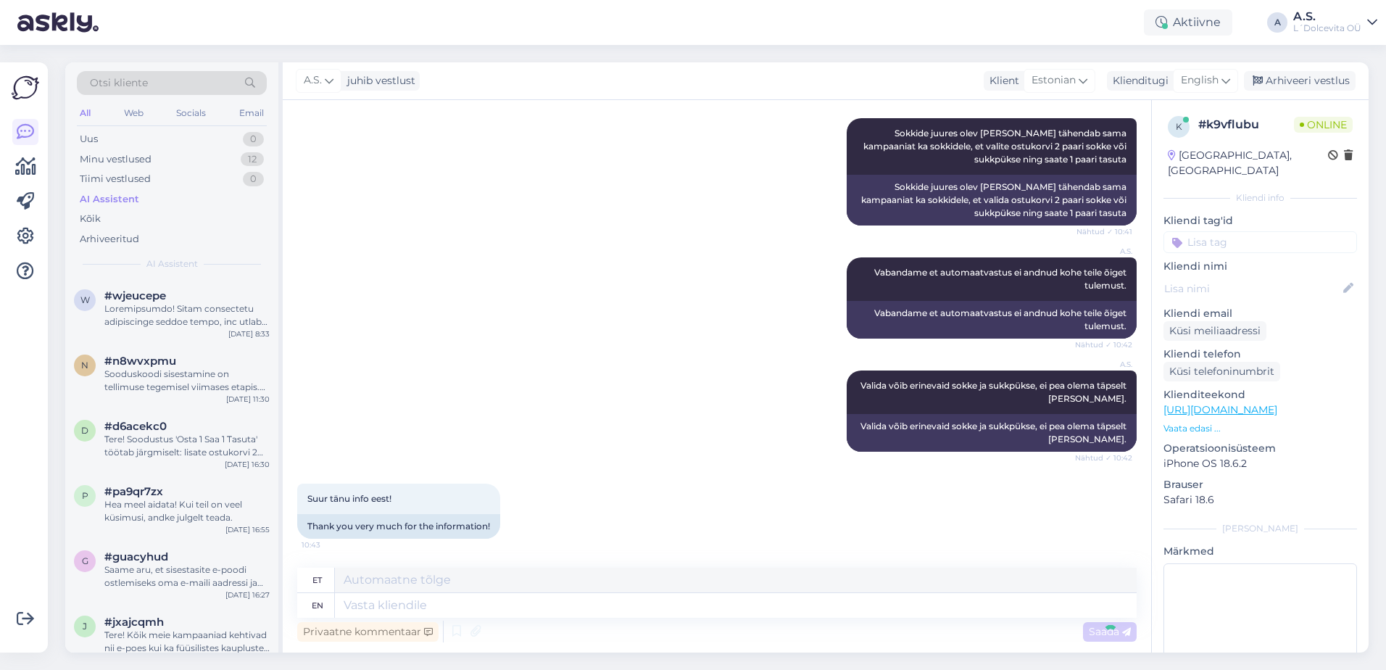
scroll to position [488, 0]
